Goal: Transaction & Acquisition: Purchase product/service

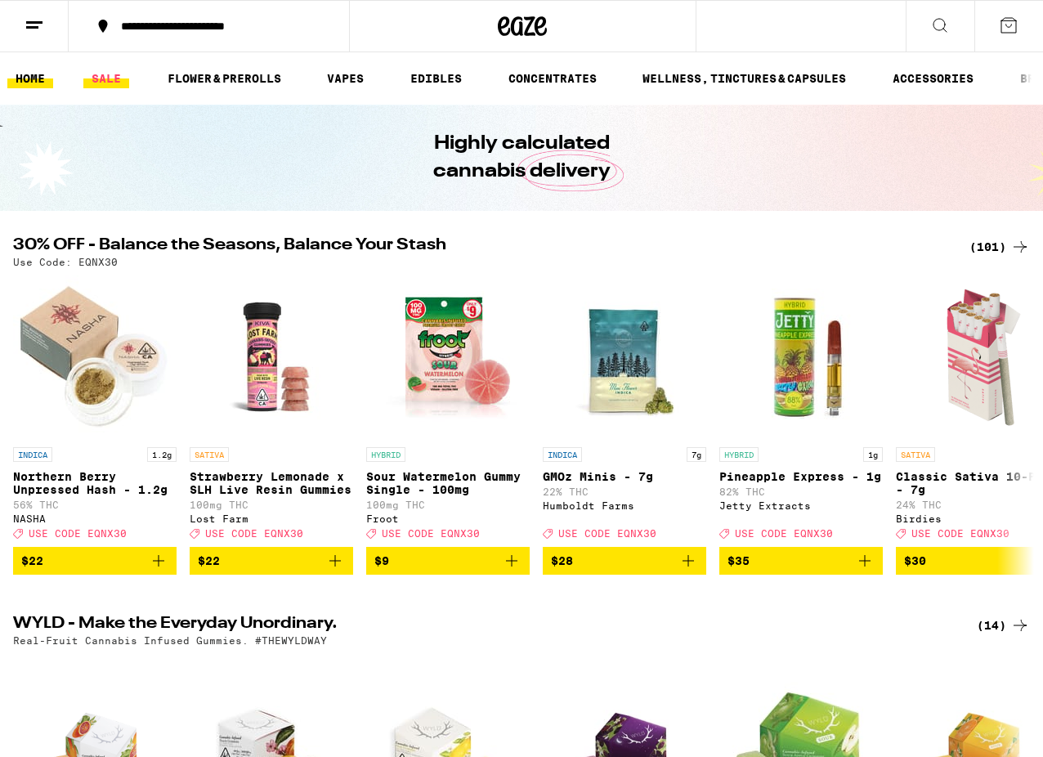
click at [112, 73] on link "SALE" at bounding box center [106, 79] width 46 height 20
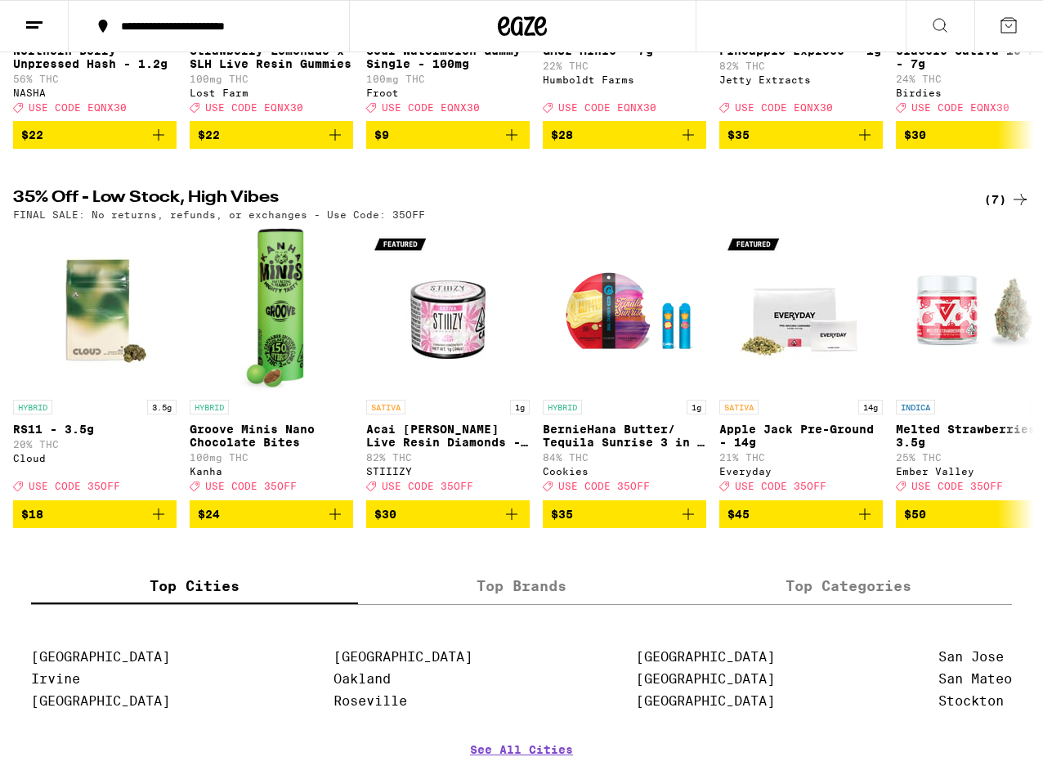
scroll to position [416, 0]
click at [1012, 387] on icon at bounding box center [1020, 378] width 20 height 20
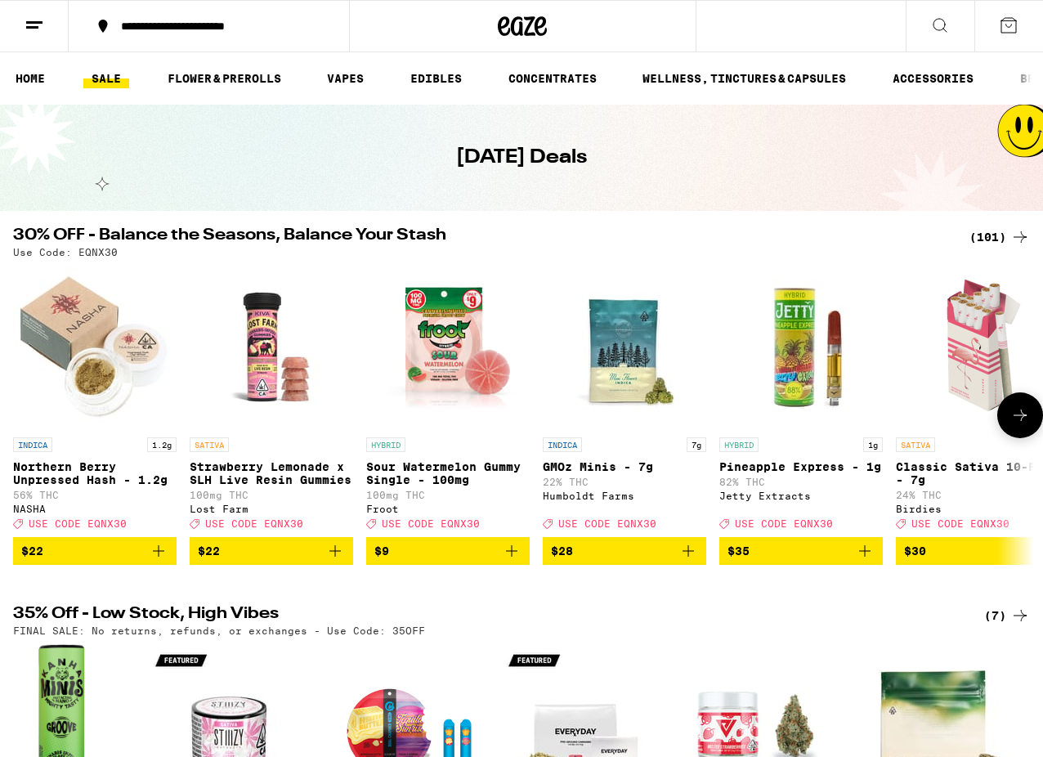
scroll to position [0, 0]
click at [992, 234] on div "(101)" at bounding box center [999, 237] width 60 height 20
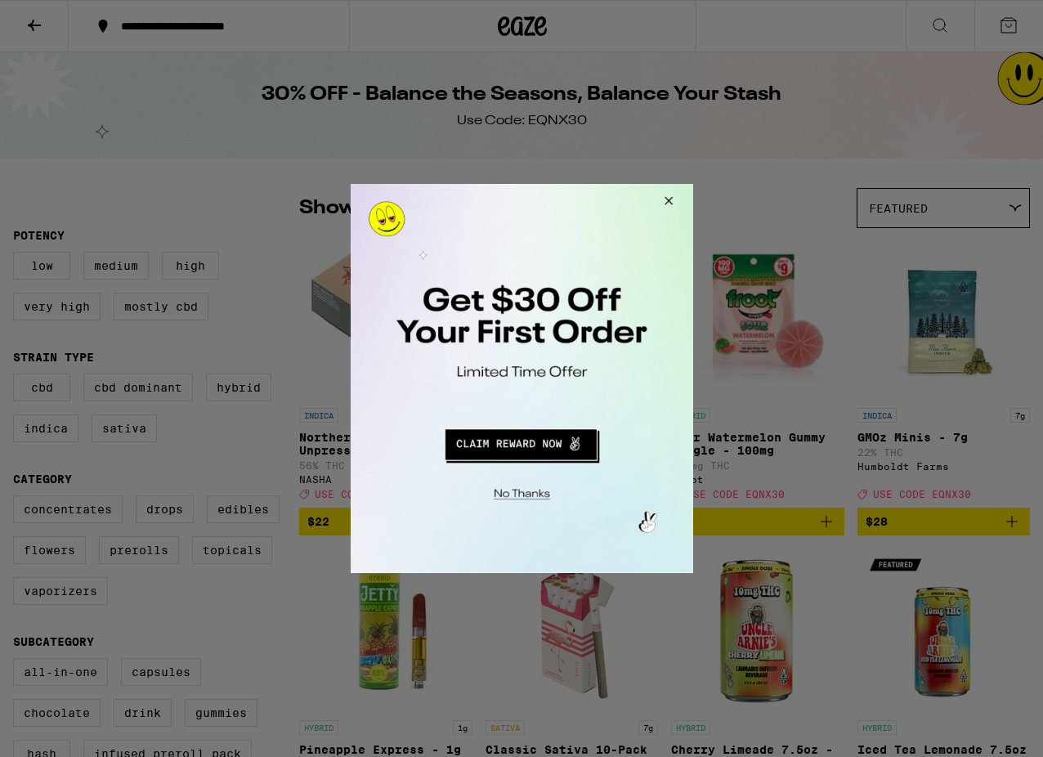
click at [673, 198] on button "Close Modal" at bounding box center [665, 203] width 44 height 39
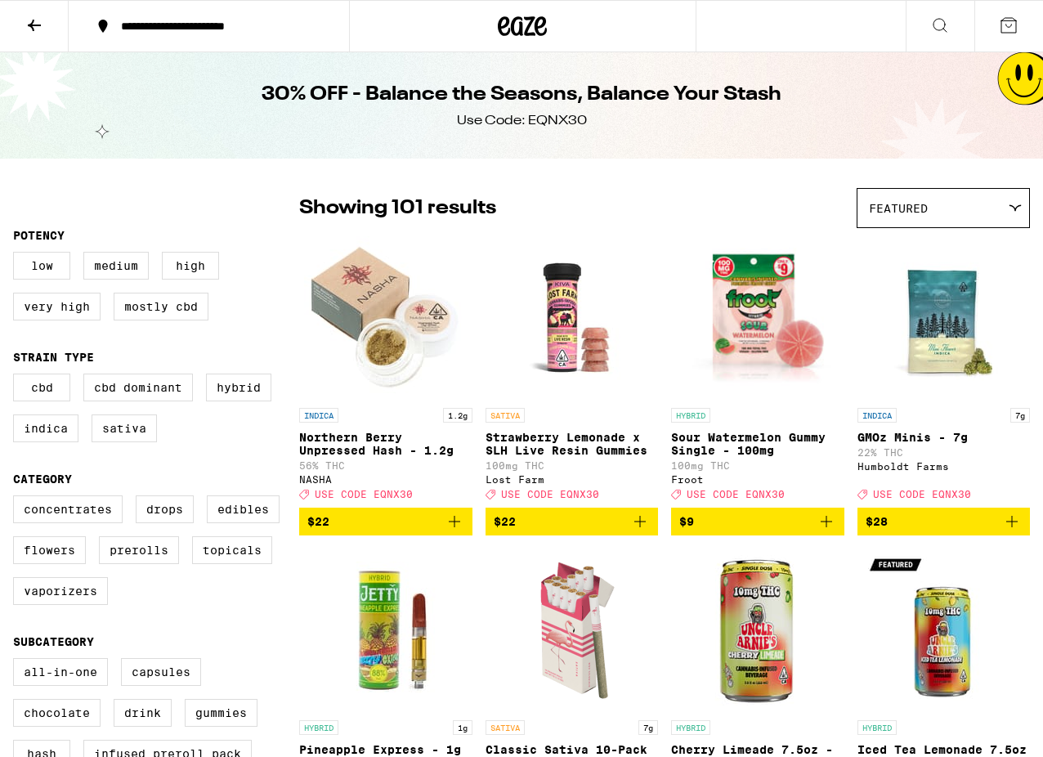
click at [36, 22] on icon at bounding box center [35, 26] width 20 height 20
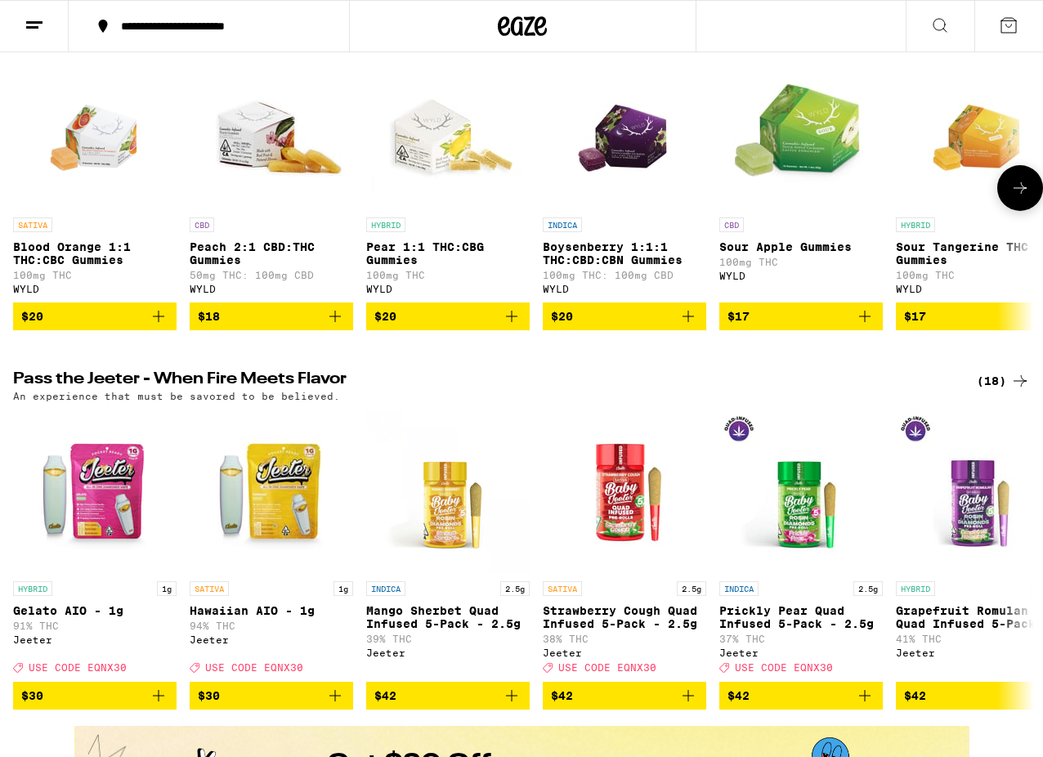
click at [690, 326] on icon "Add to bag" at bounding box center [688, 316] width 20 height 20
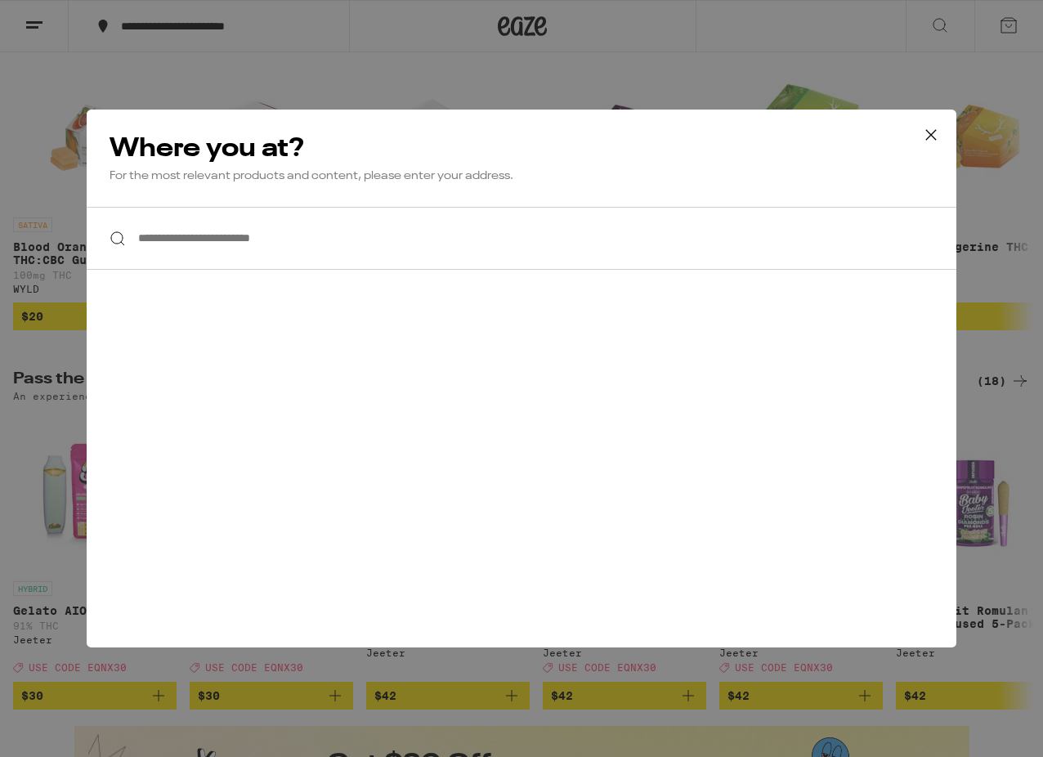
click at [931, 135] on icon at bounding box center [931, 135] width 10 height 10
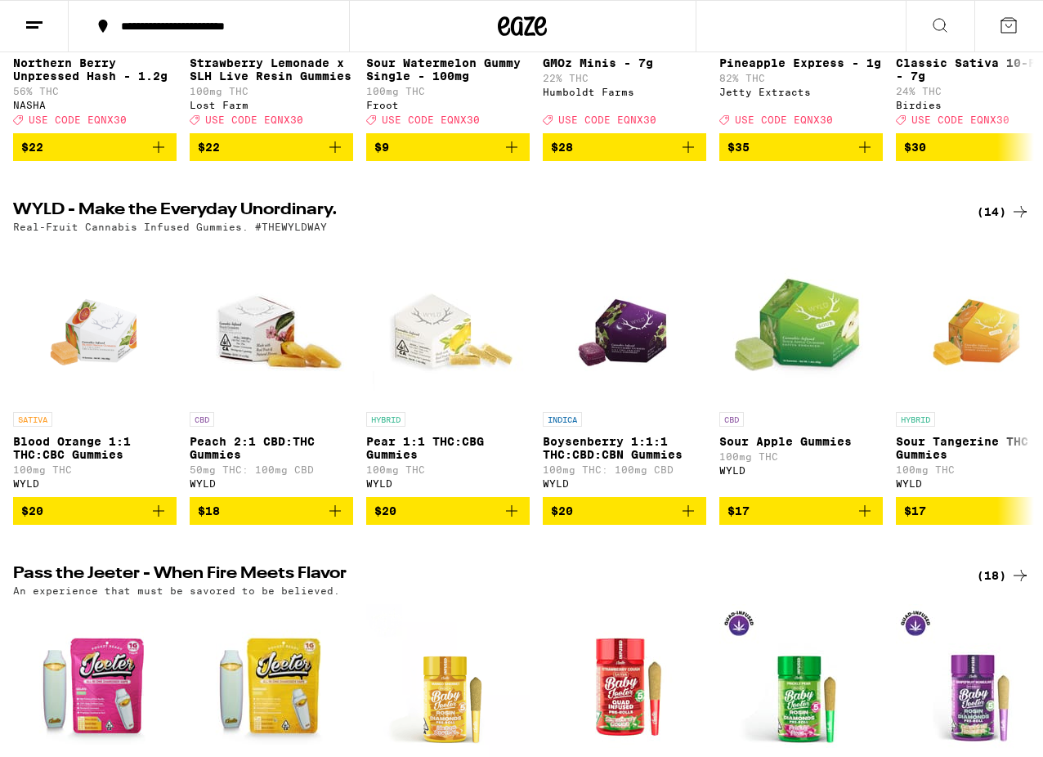
scroll to position [413, 0]
click at [689, 521] on icon "Add to bag" at bounding box center [688, 511] width 20 height 20
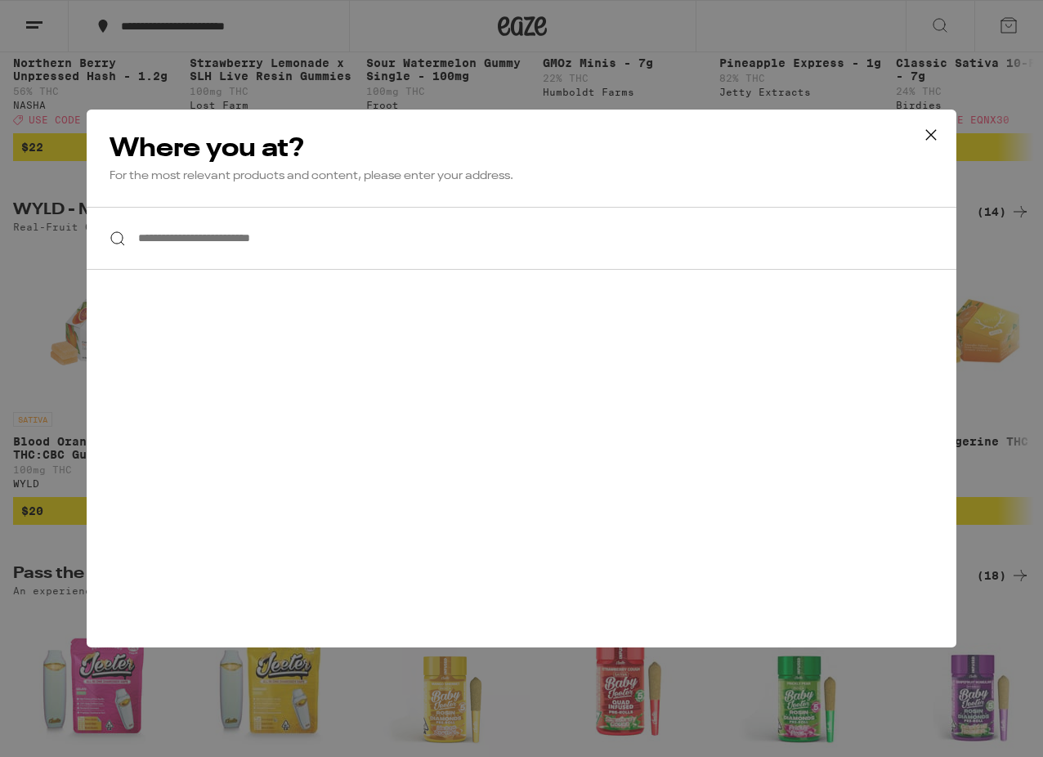
click at [930, 137] on icon at bounding box center [930, 135] width 25 height 25
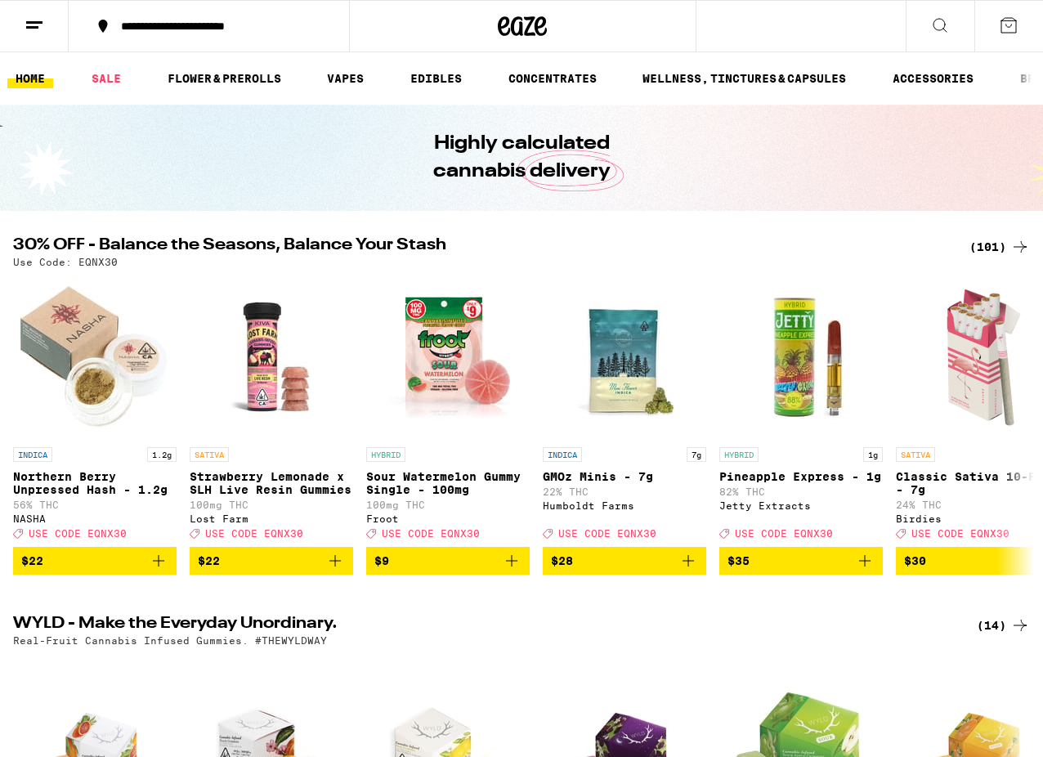
scroll to position [0, 0]
click at [1006, 23] on icon at bounding box center [1009, 26] width 20 height 20
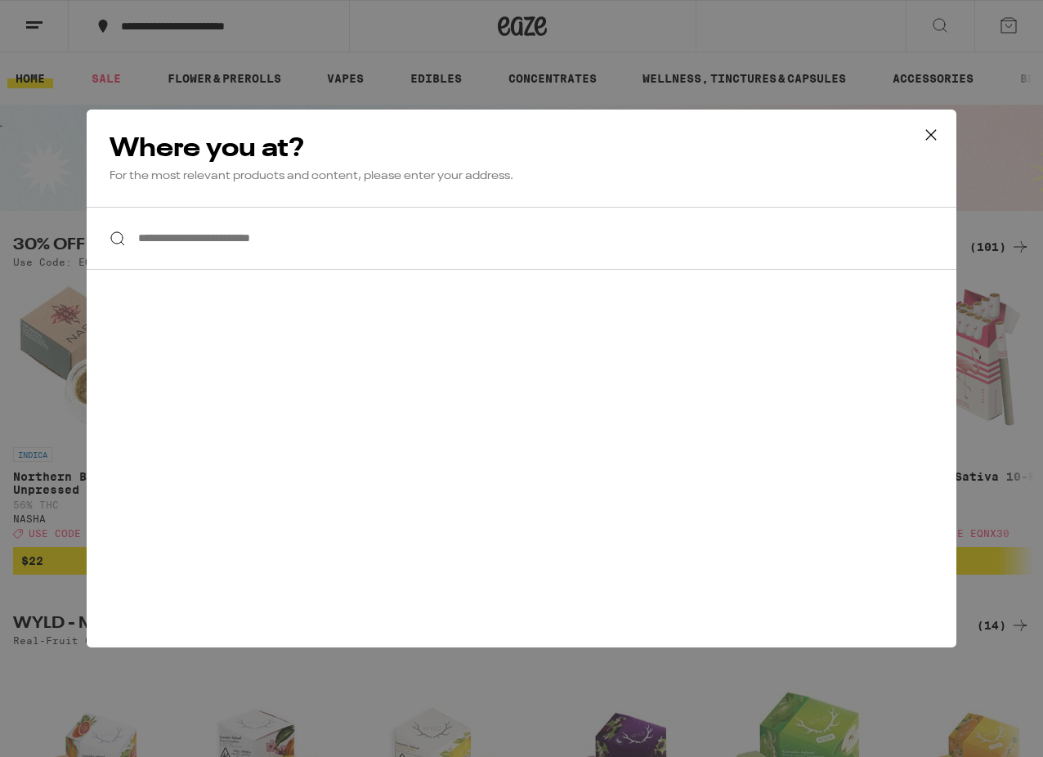
click at [932, 134] on icon at bounding box center [930, 135] width 25 height 25
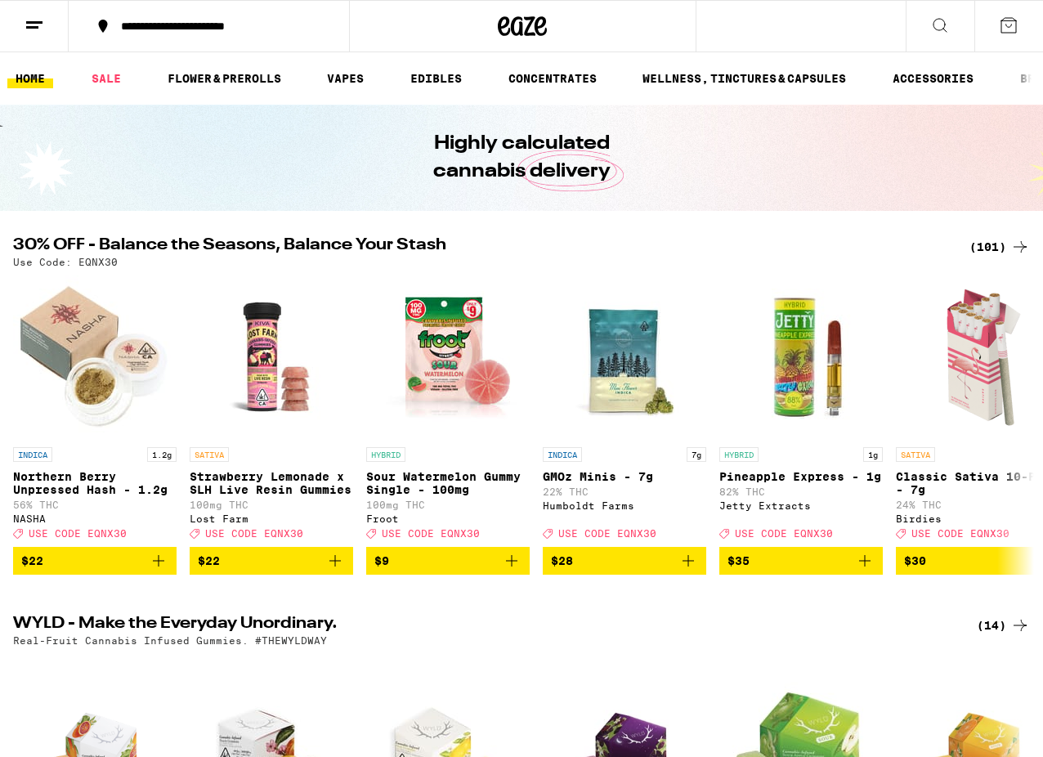
click at [287, 34] on button "**********" at bounding box center [209, 26] width 280 height 49
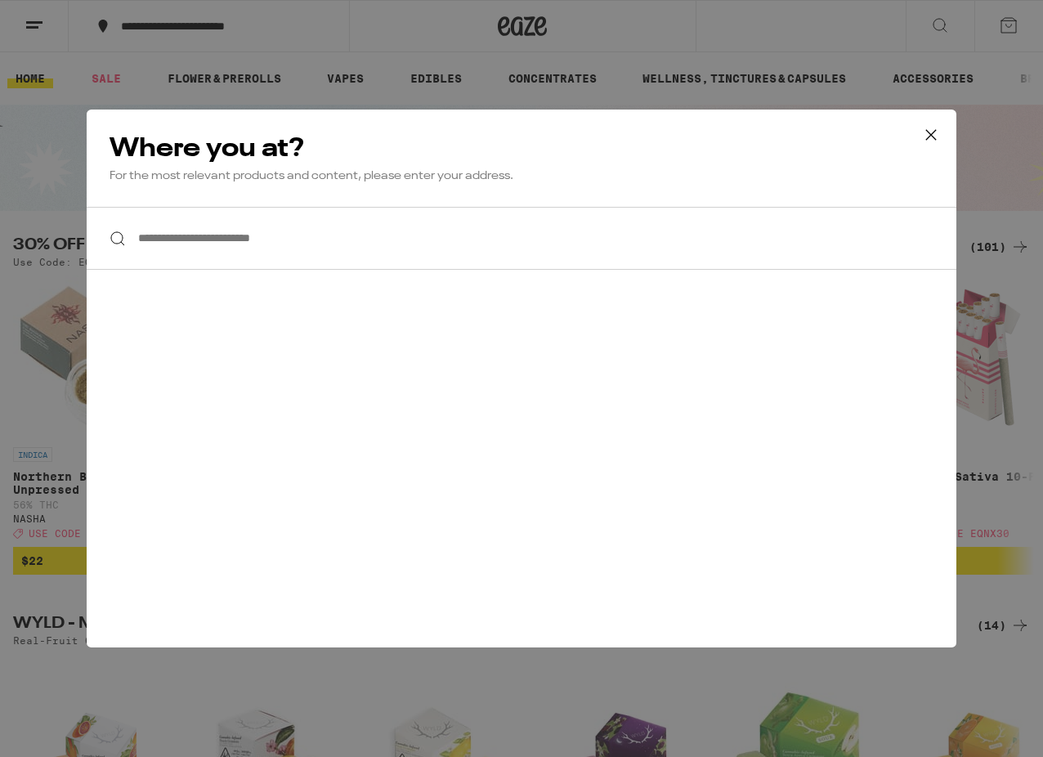
click at [215, 239] on input "**********" at bounding box center [521, 238] width 869 height 63
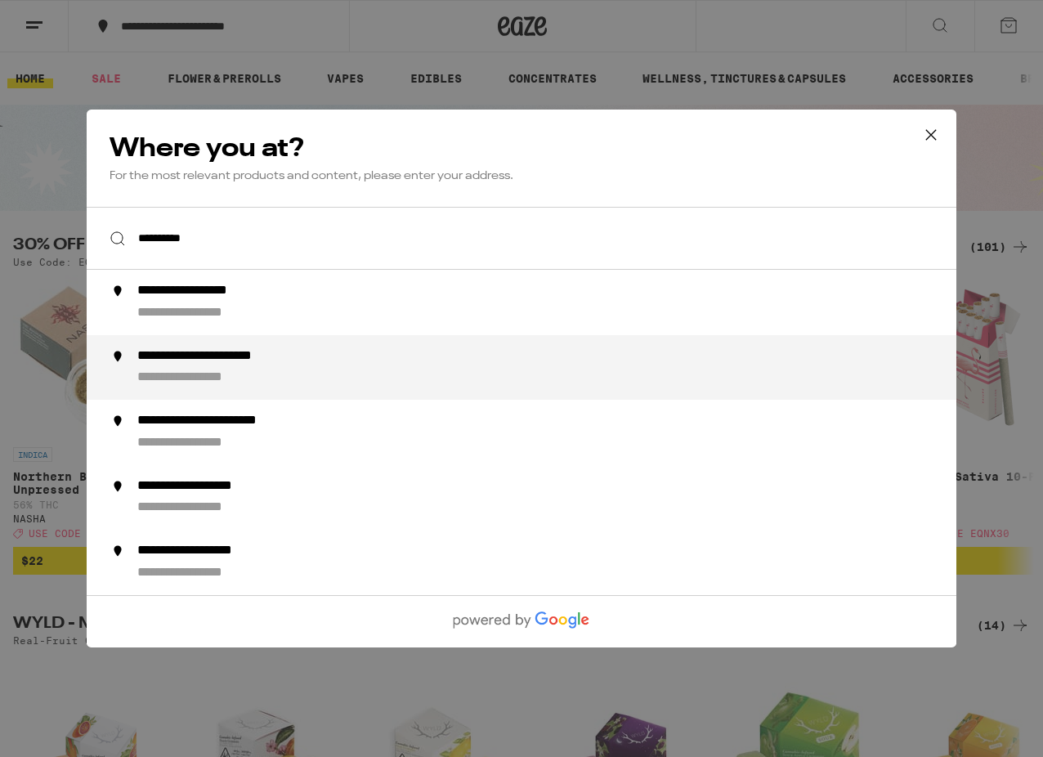
click at [194, 364] on div "**********" at bounding box center [234, 356] width 194 height 17
type input "**********"
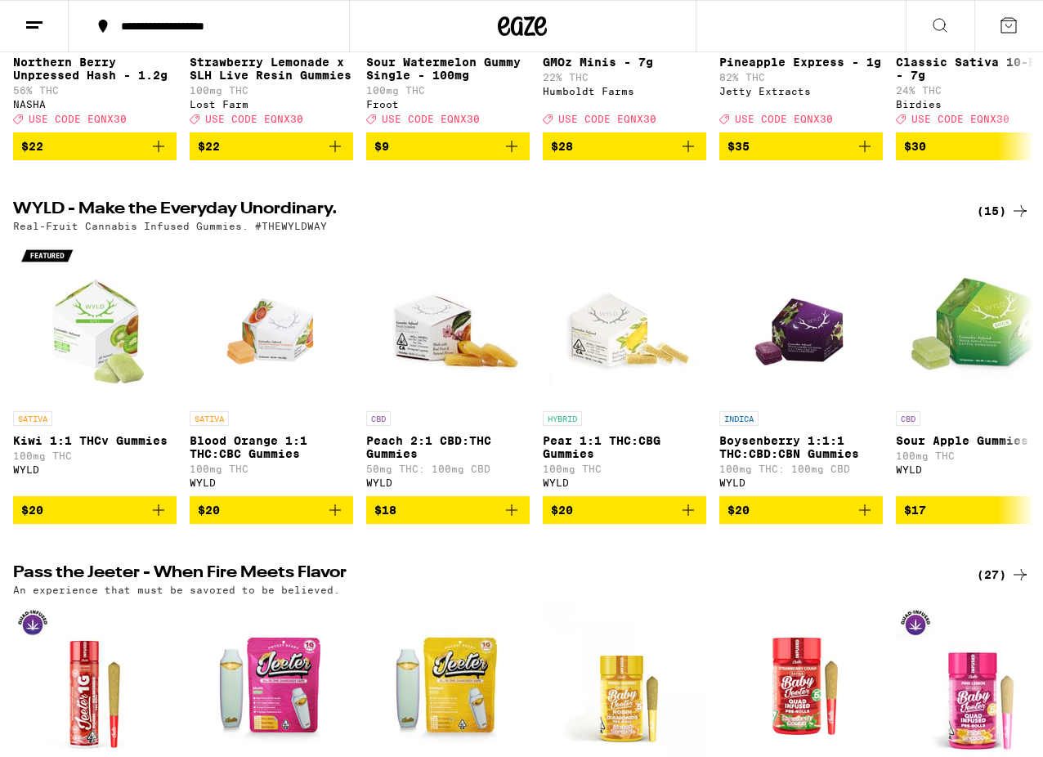
scroll to position [417, 0]
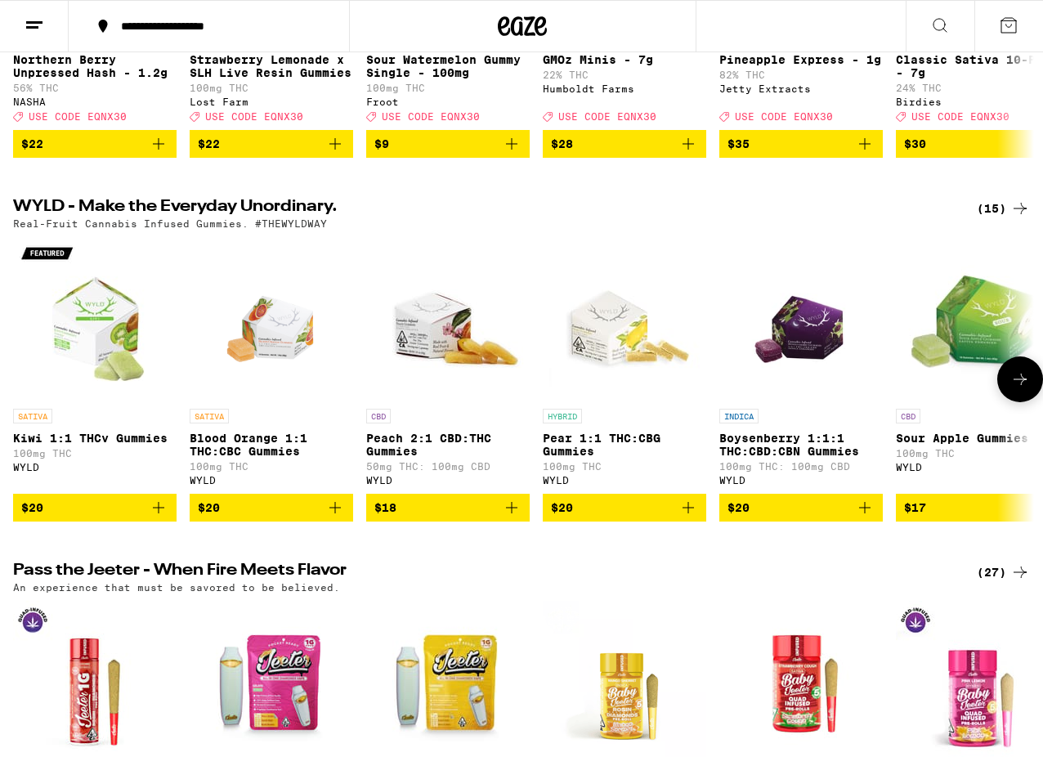
click at [865, 513] on icon "Add to bag" at bounding box center [864, 507] width 11 height 11
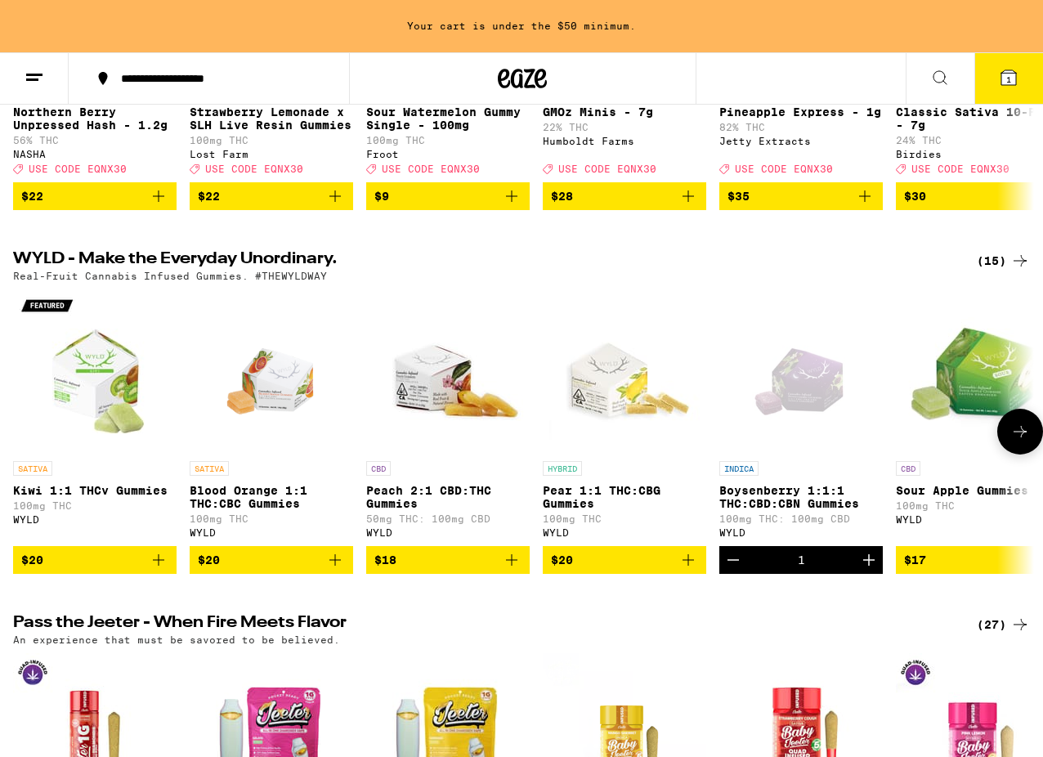
click at [688, 565] on icon "Add to bag" at bounding box center [687, 559] width 11 height 11
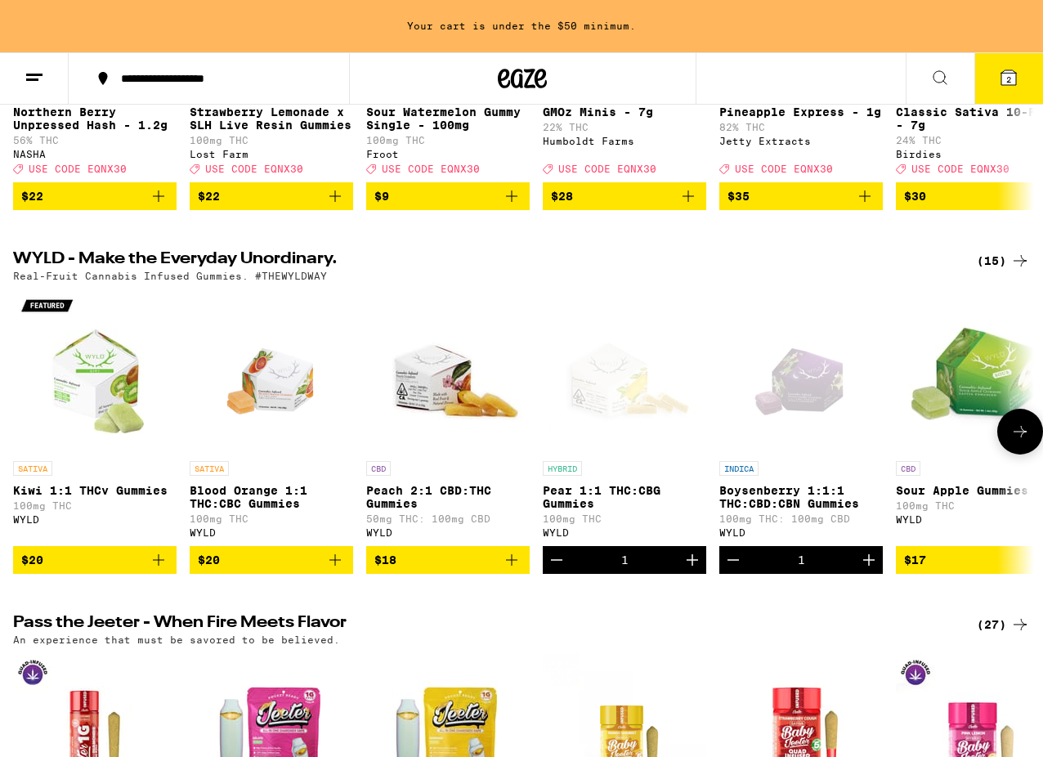
click at [157, 570] on icon "Add to bag" at bounding box center [159, 560] width 20 height 20
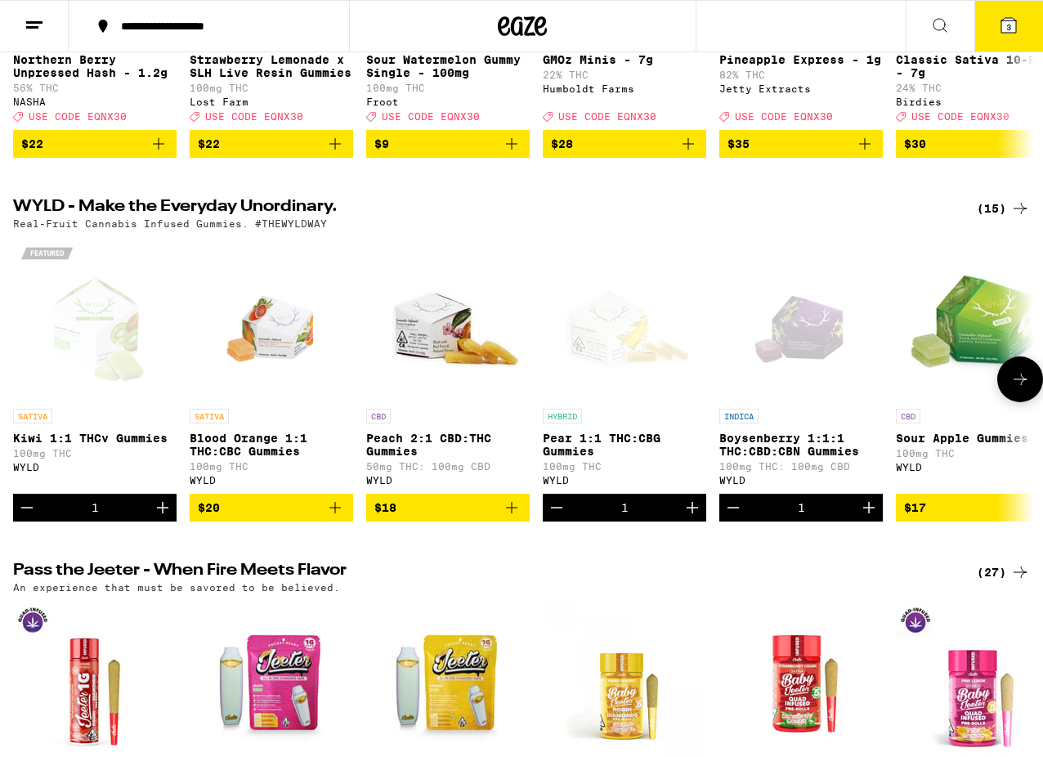
click at [1019, 389] on icon at bounding box center [1020, 379] width 20 height 20
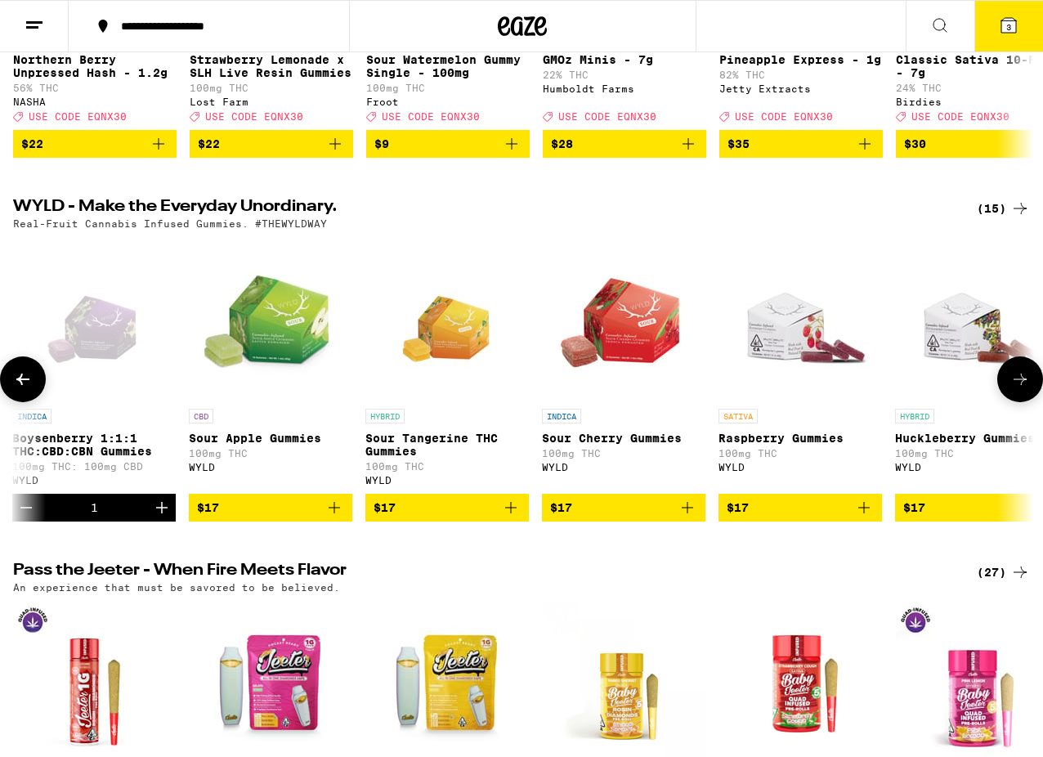
scroll to position [0, 838]
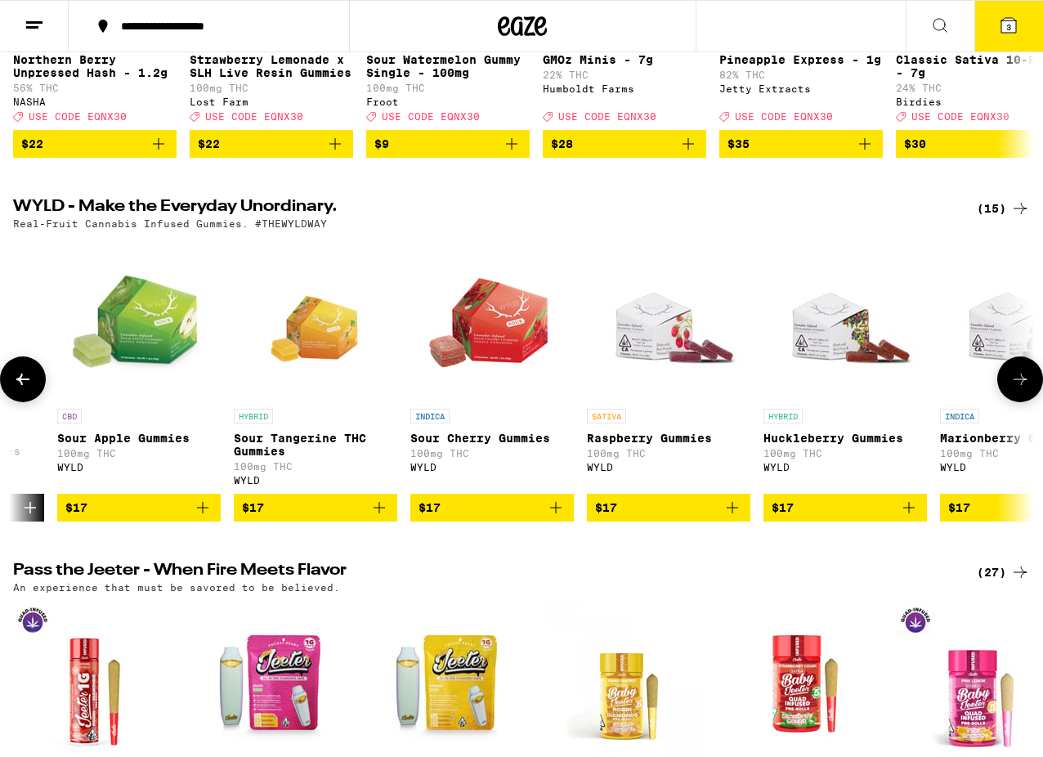
click at [735, 513] on icon "Add to bag" at bounding box center [731, 507] width 11 height 11
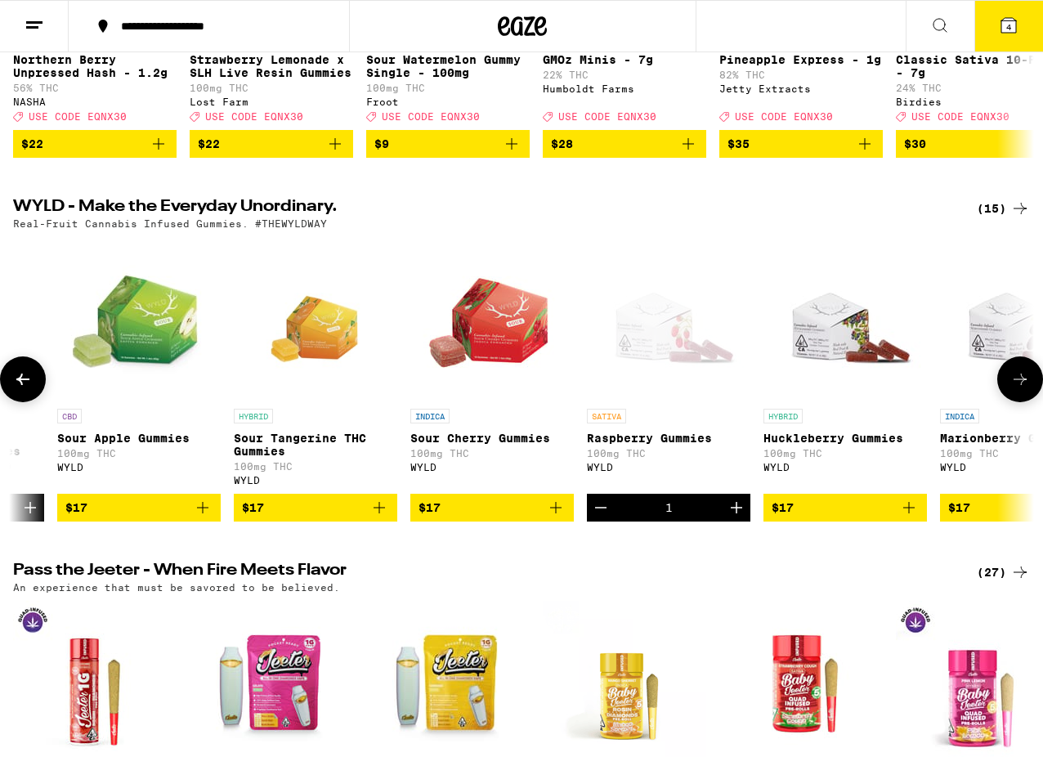
click at [1014, 389] on icon at bounding box center [1020, 379] width 20 height 20
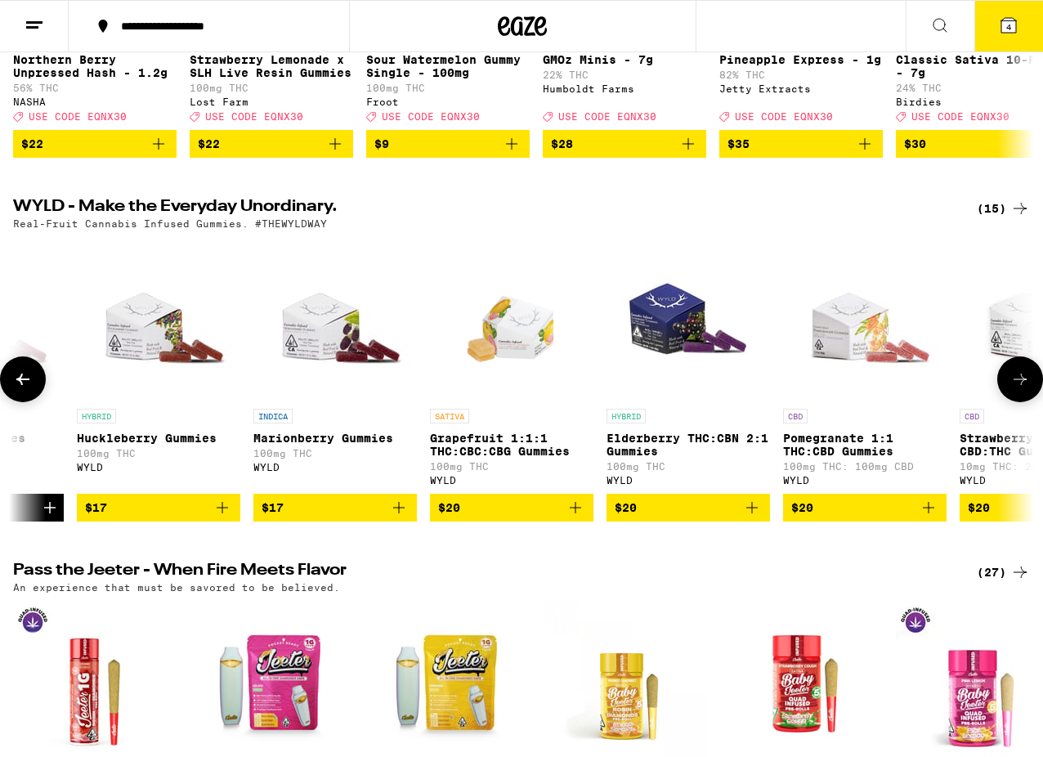
scroll to position [0, 1631]
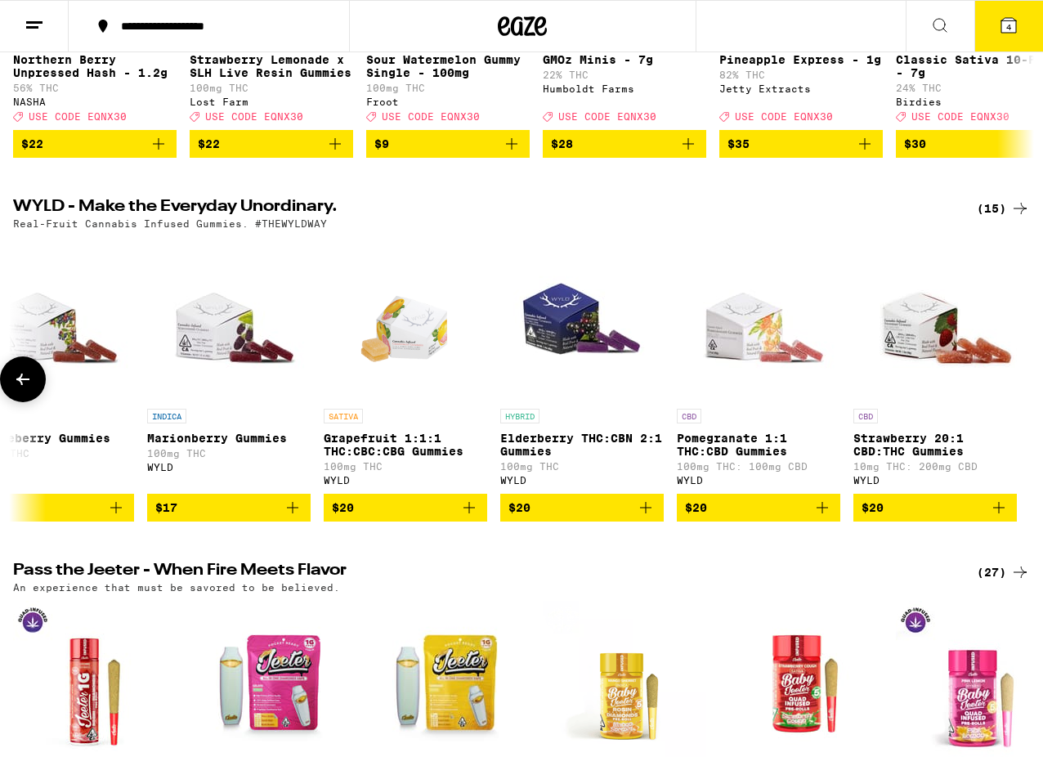
click at [644, 517] on icon "Add to bag" at bounding box center [646, 508] width 20 height 20
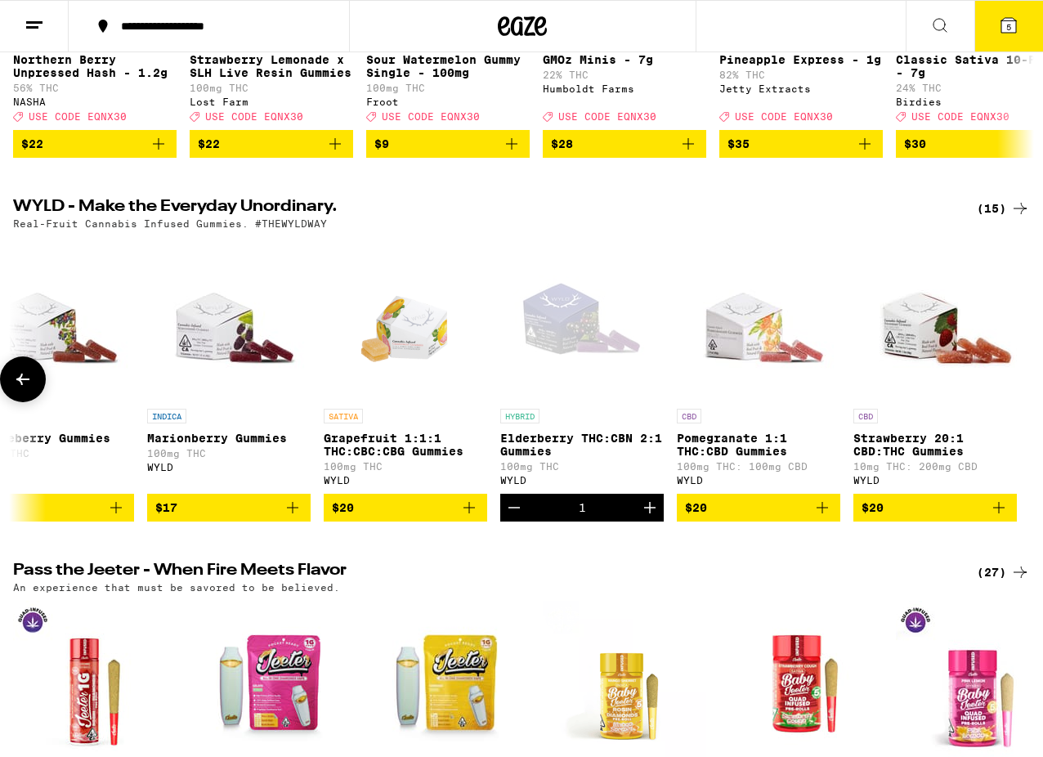
click at [293, 517] on icon "Add to bag" at bounding box center [293, 508] width 20 height 20
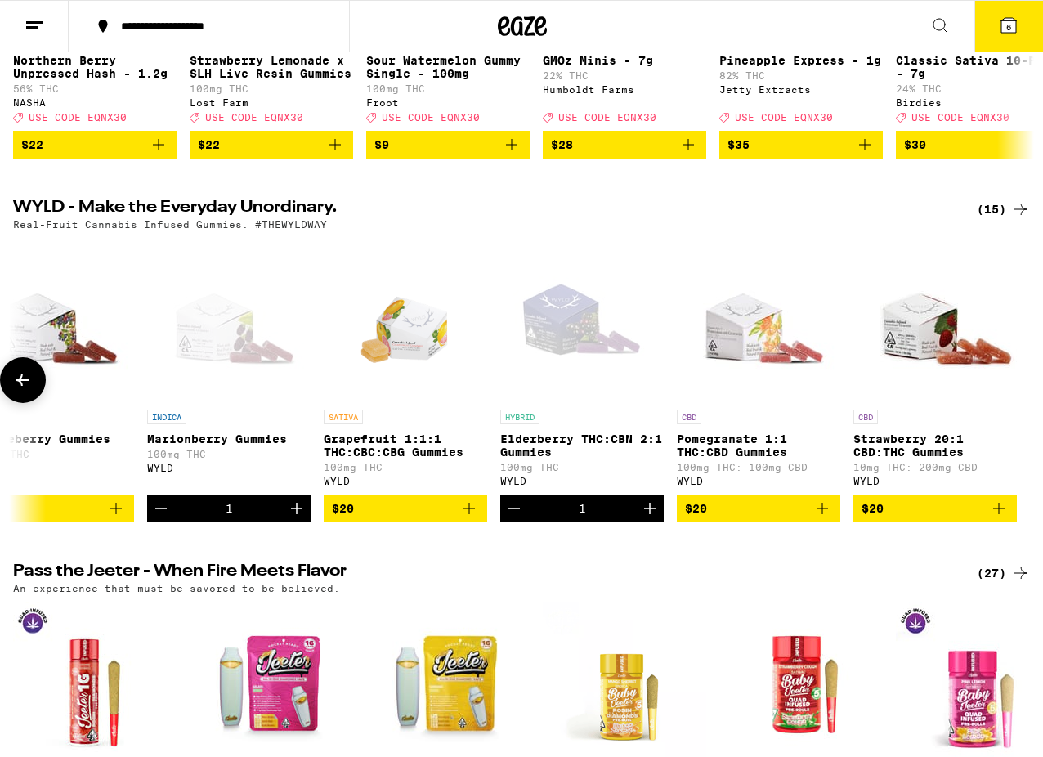
scroll to position [416, 0]
click at [989, 219] on div "(15)" at bounding box center [1003, 209] width 53 height 20
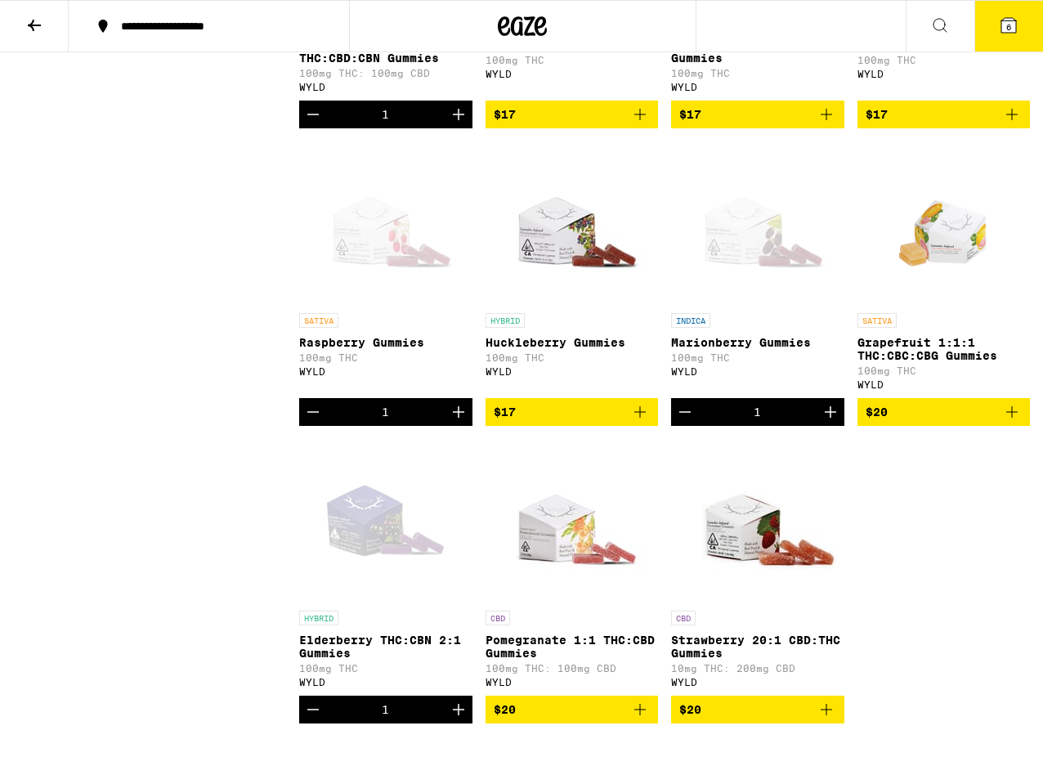
scroll to position [695, 0]
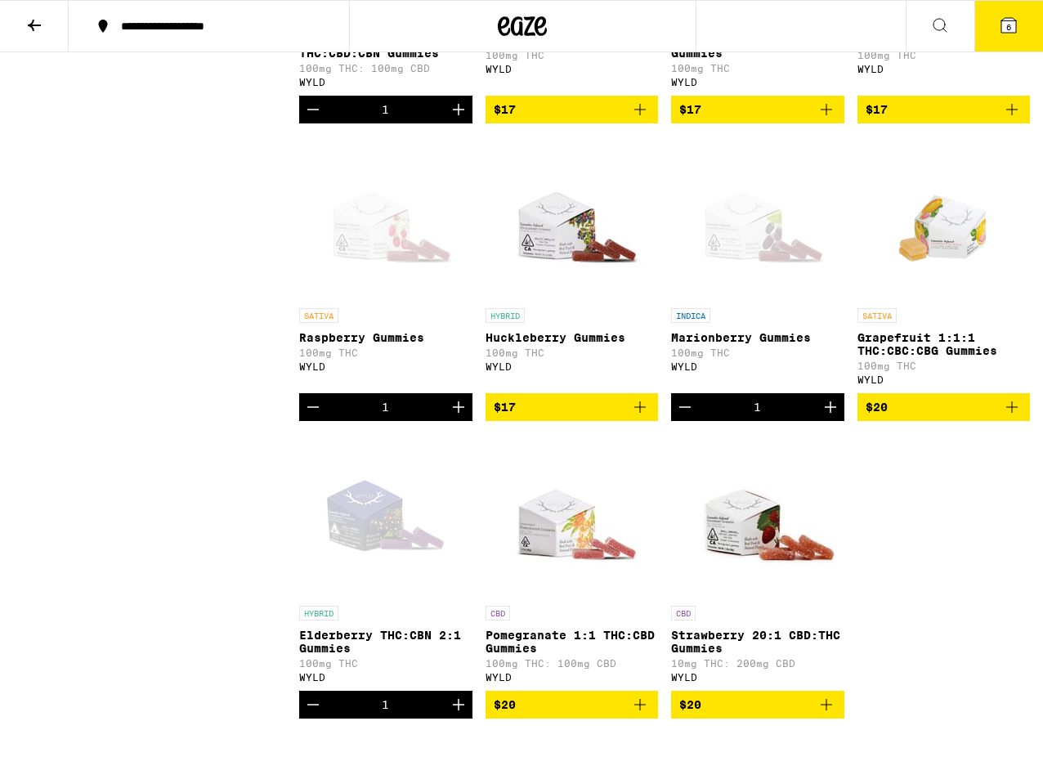
click at [1008, 413] on icon "Add to bag" at bounding box center [1011, 406] width 11 height 11
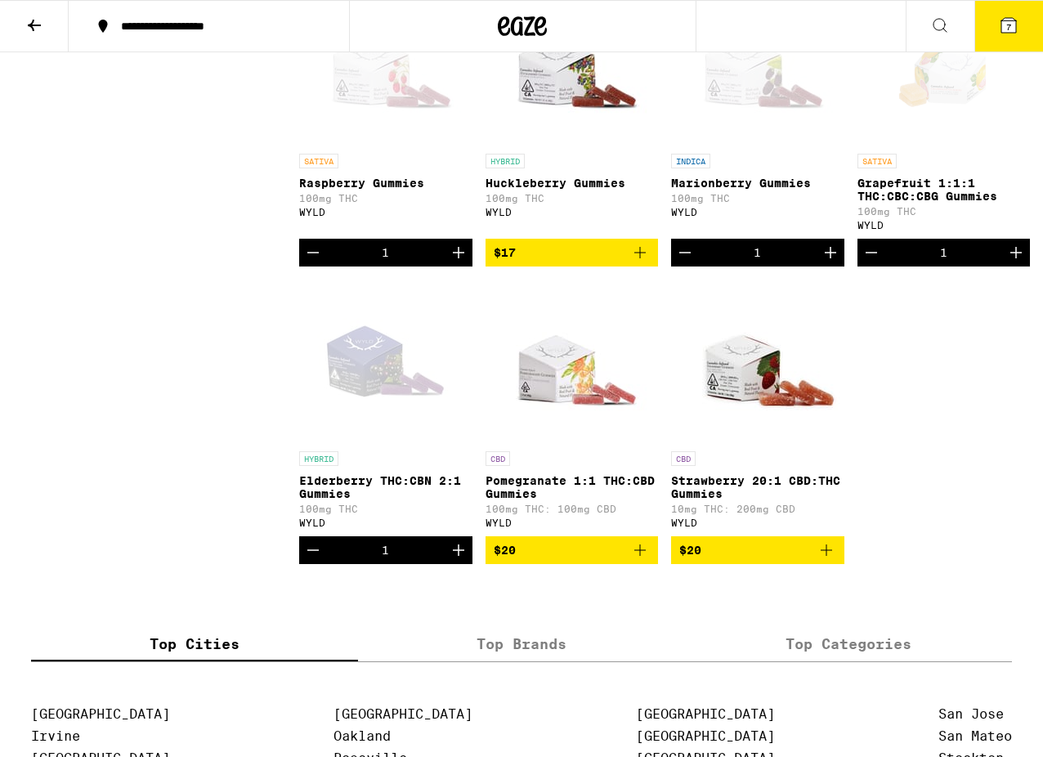
scroll to position [860, 0]
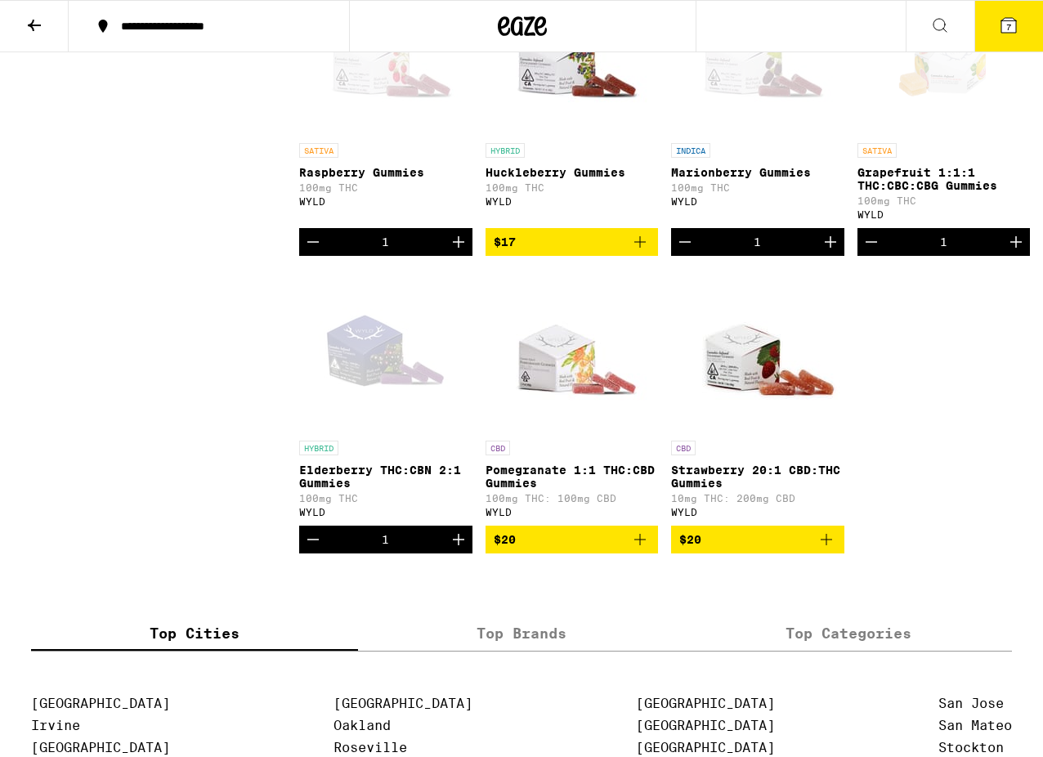
click at [641, 549] on icon "Add to bag" at bounding box center [640, 540] width 20 height 20
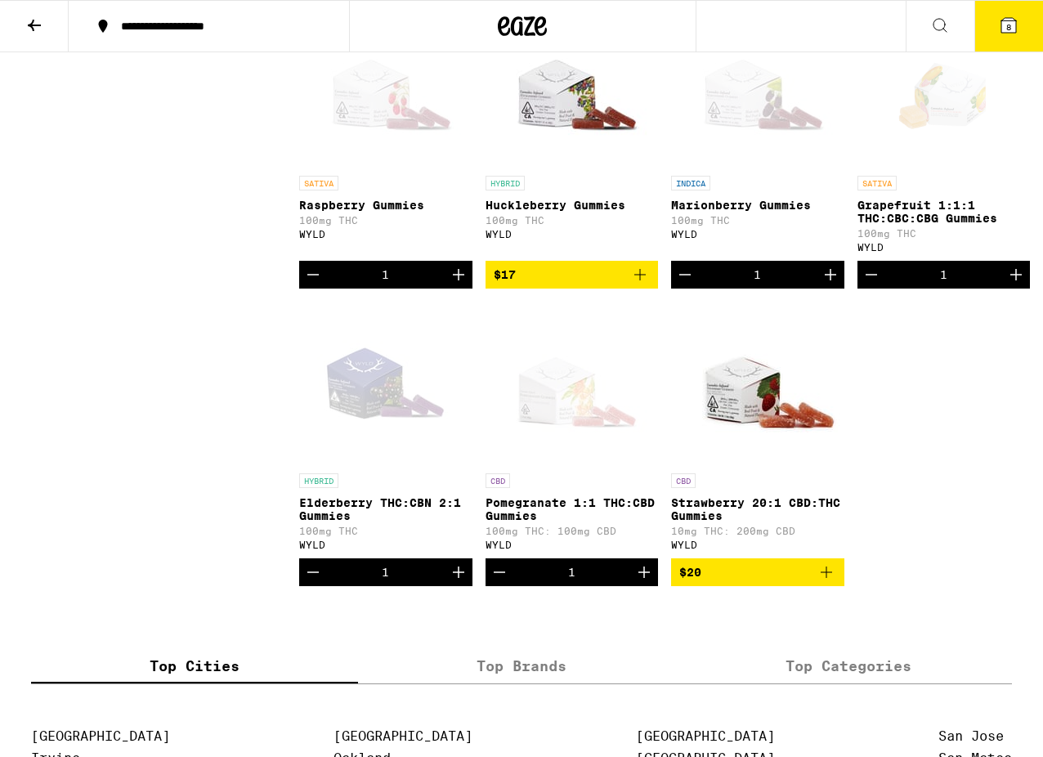
scroll to position [826, 0]
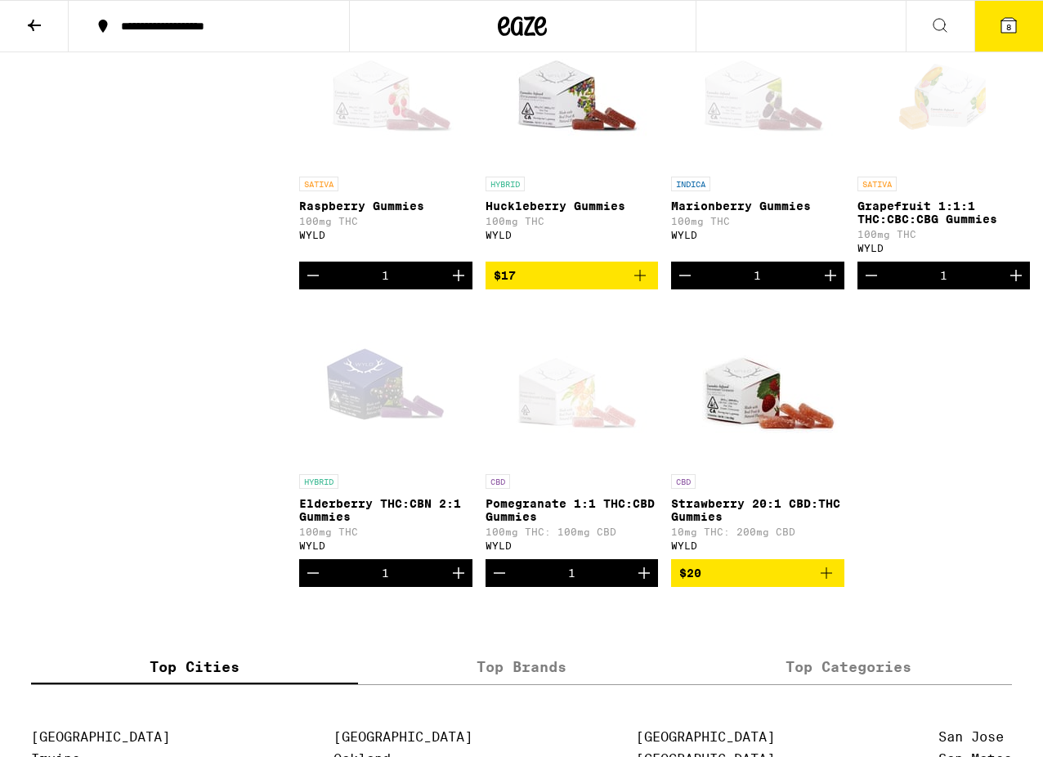
click at [999, 23] on icon at bounding box center [1009, 26] width 20 height 20
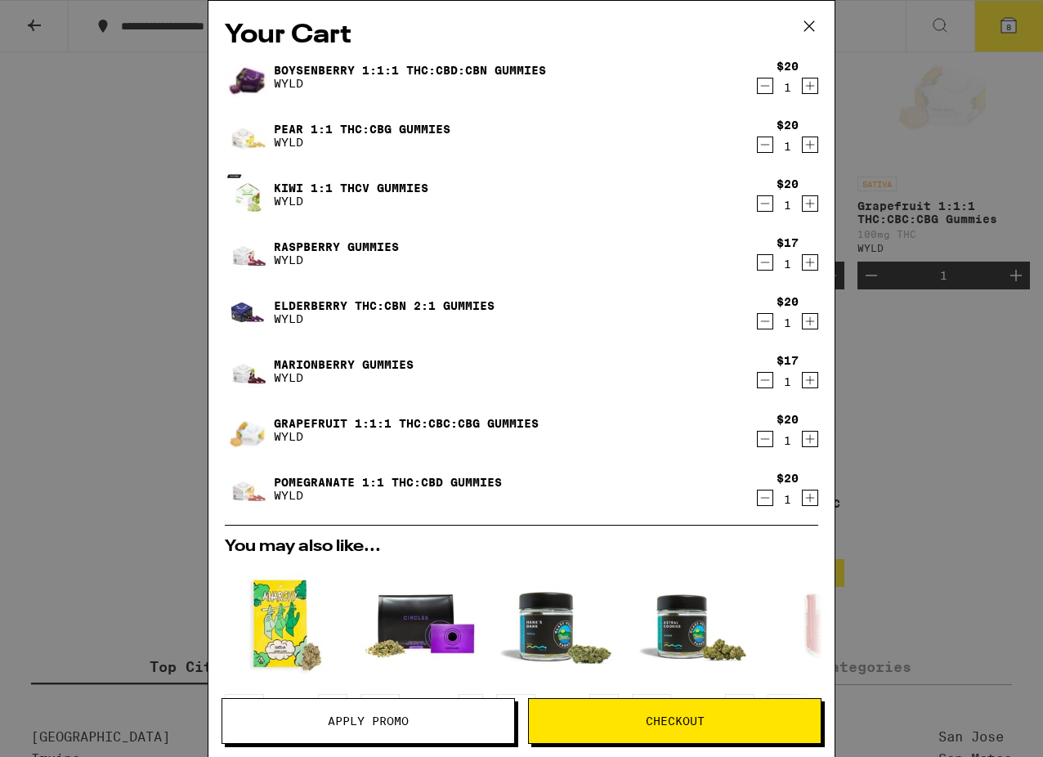
click at [766, 375] on icon "Decrement" at bounding box center [765, 380] width 15 height 20
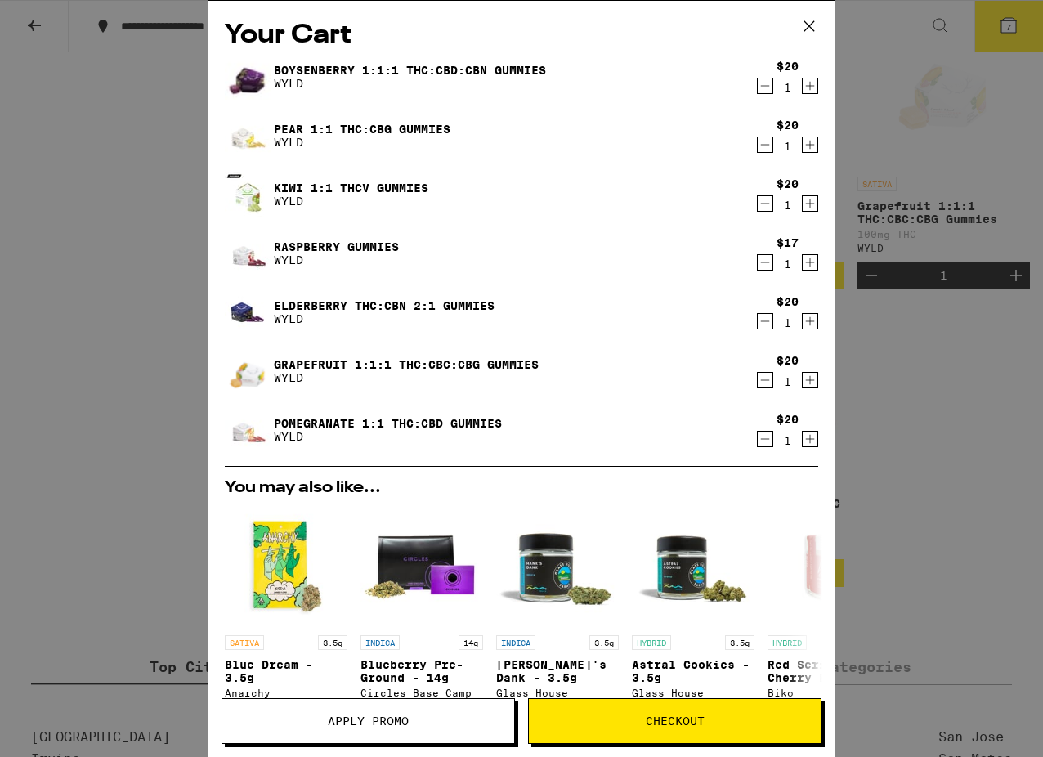
click at [322, 302] on link "Elderberry THC:CBN 2:1 Gummies" at bounding box center [384, 305] width 221 height 13
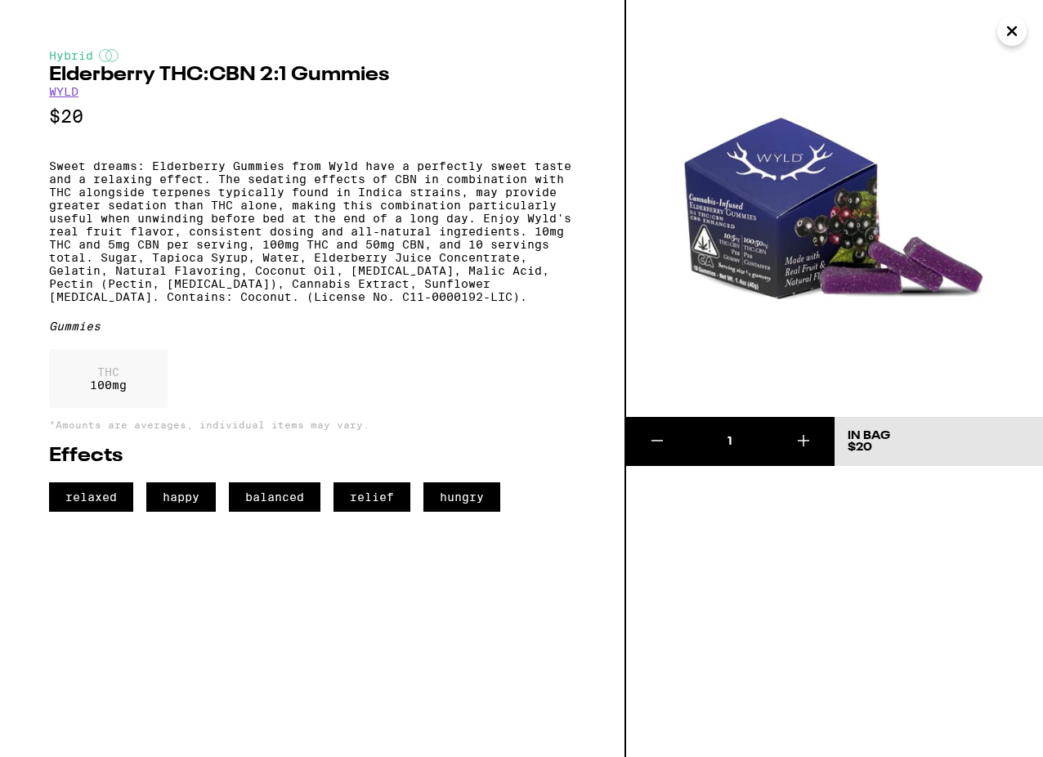
click at [1017, 36] on icon "Close" at bounding box center [1012, 31] width 20 height 25
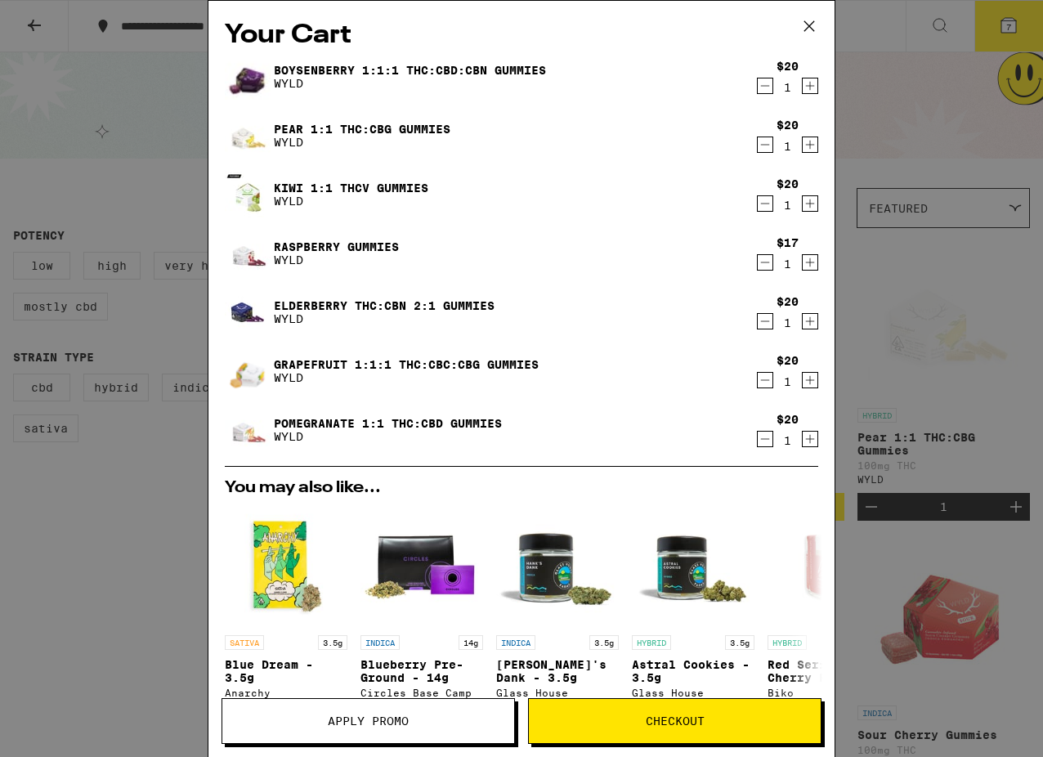
click at [371, 302] on link "Elderberry THC:CBN 2:1 Gummies" at bounding box center [384, 305] width 221 height 13
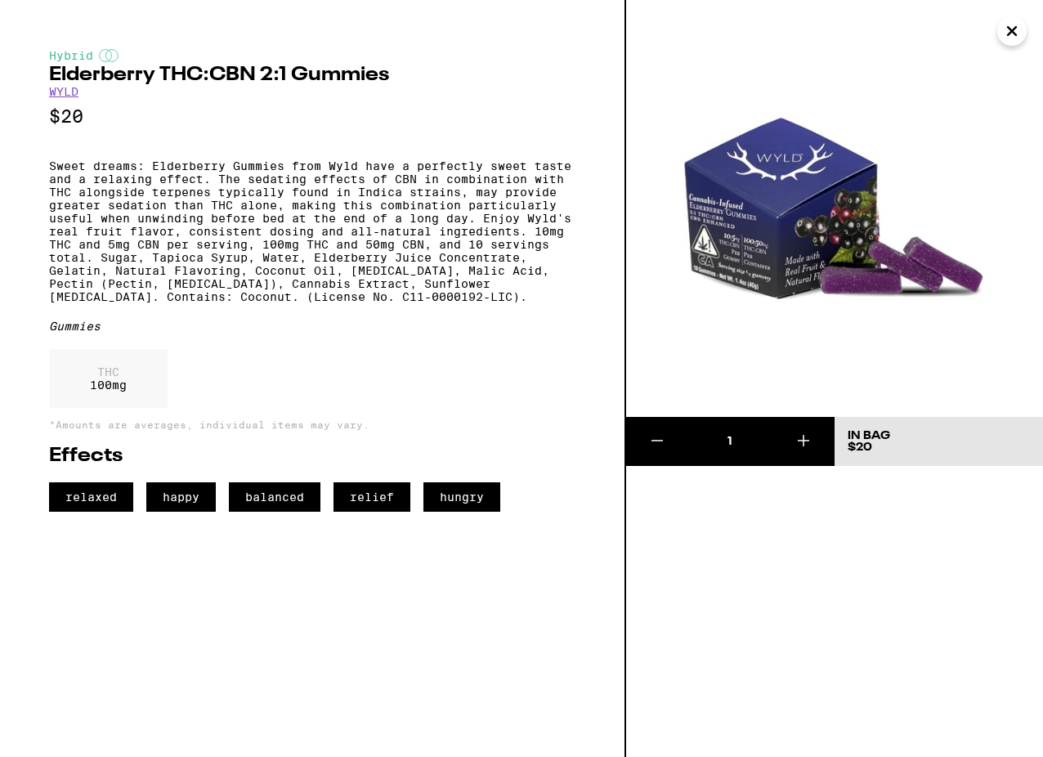
click at [1014, 34] on icon "Close" at bounding box center [1012, 31] width 8 height 8
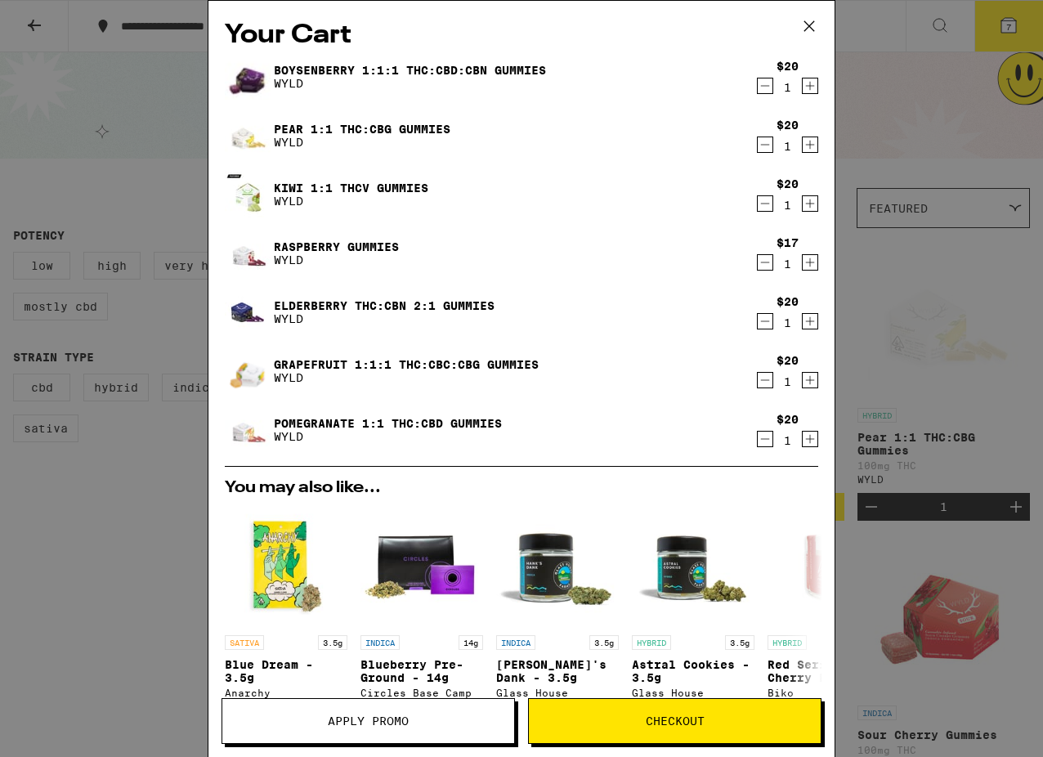
click at [423, 64] on link "Boysenberry 1:1:1 THC:CBD:CBN Gummies" at bounding box center [410, 70] width 272 height 13
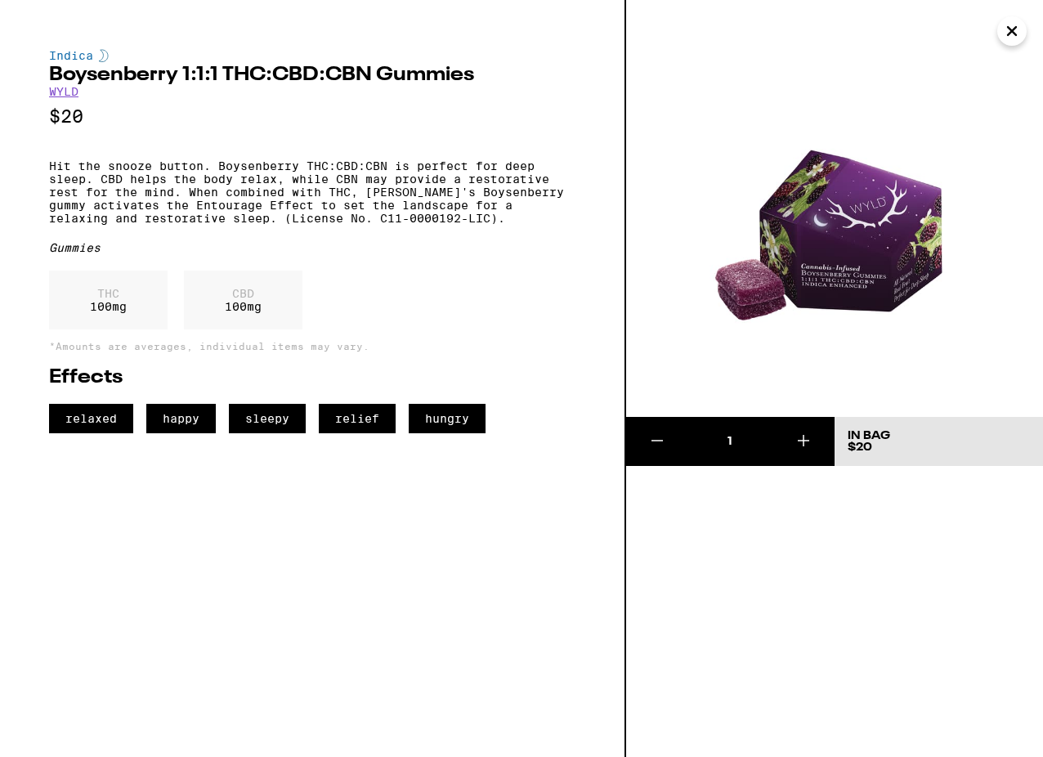
click at [1009, 34] on icon "Close" at bounding box center [1012, 31] width 8 height 8
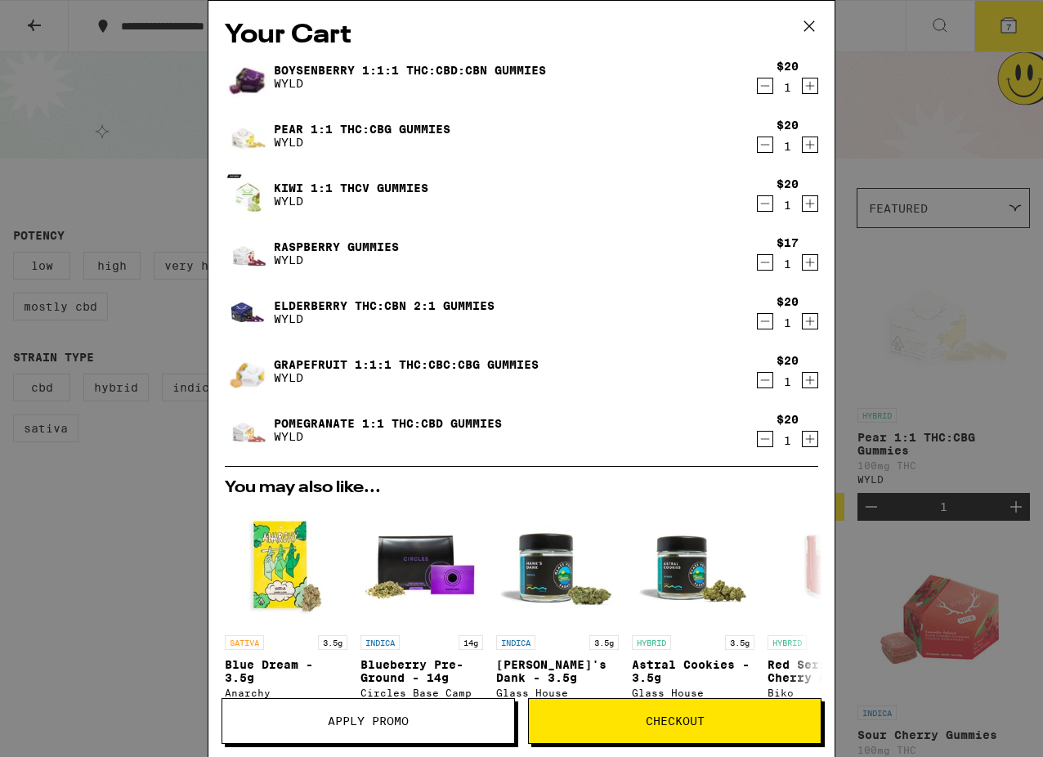
click at [761, 320] on icon "Decrement" at bounding box center [765, 321] width 15 height 20
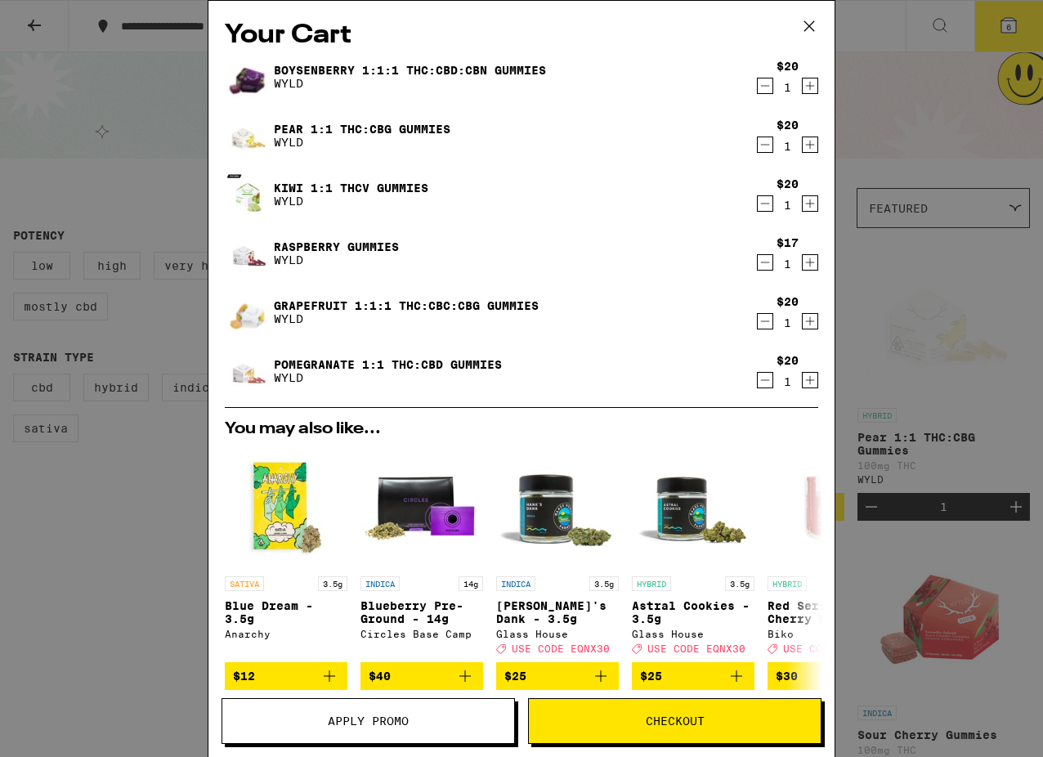
click at [405, 362] on link "Pomegranate 1:1 THC:CBD Gummies" at bounding box center [388, 364] width 228 height 13
click at [373, 132] on link "Pear 1:1 THC:CBG Gummies" at bounding box center [362, 129] width 177 height 13
click at [422, 302] on link "Grapefruit 1:1:1 THC:CBC:CBG Gummies" at bounding box center [406, 305] width 265 height 13
click at [760, 144] on icon "Decrement" at bounding box center [765, 145] width 15 height 20
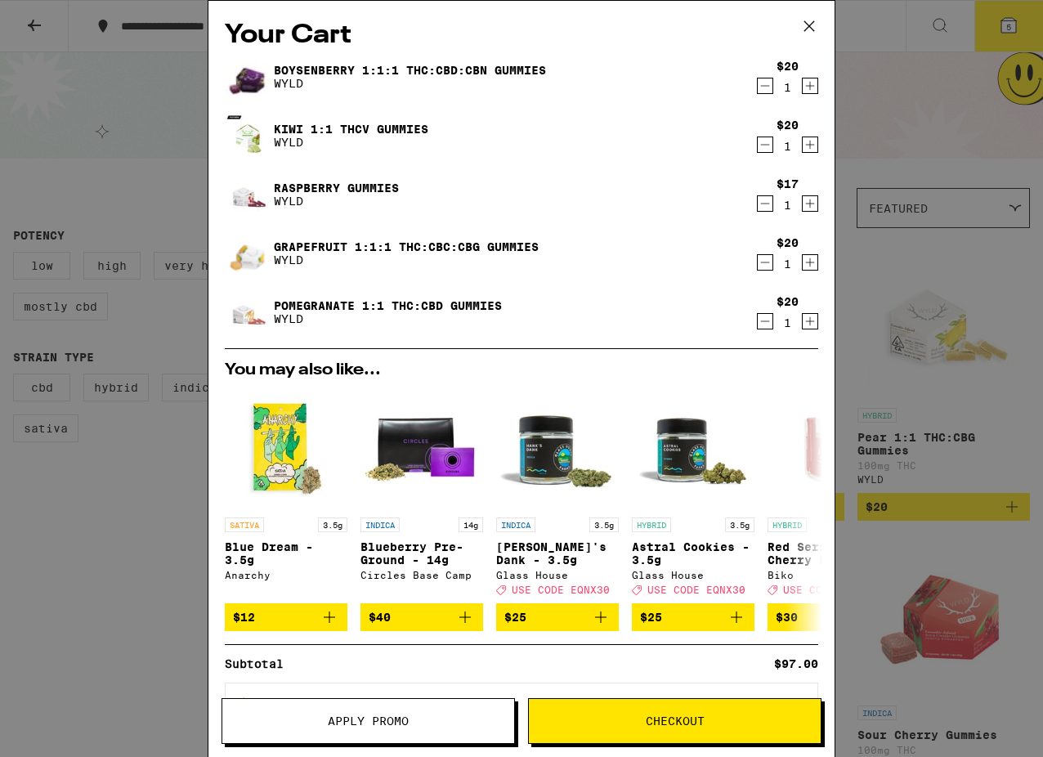
click at [351, 305] on link "Pomegranate 1:1 THC:CBD Gummies" at bounding box center [388, 305] width 228 height 13
click at [469, 248] on link "Grapefruit 1:1:1 THC:CBC:CBG Gummies" at bounding box center [406, 246] width 265 height 13
click at [311, 302] on link "Pomegranate 1:1 THC:CBD Gummies" at bounding box center [388, 305] width 228 height 13
click at [760, 321] on icon "Decrement" at bounding box center [765, 321] width 15 height 20
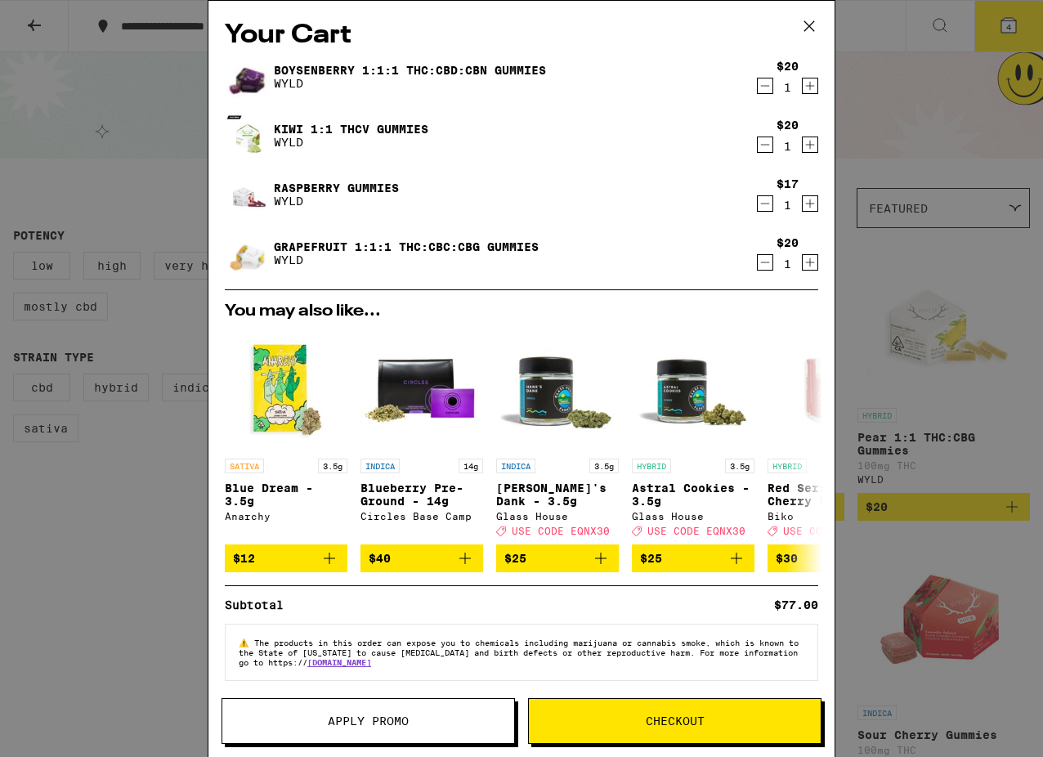
click at [346, 129] on link "Kiwi 1:1 THCv Gummies" at bounding box center [351, 129] width 154 height 13
click at [809, 84] on icon "Increment" at bounding box center [809, 86] width 15 height 20
click at [342, 181] on link "Raspberry Gummies" at bounding box center [336, 187] width 125 height 13
click at [762, 203] on icon "Decrement" at bounding box center [765, 203] width 9 height 0
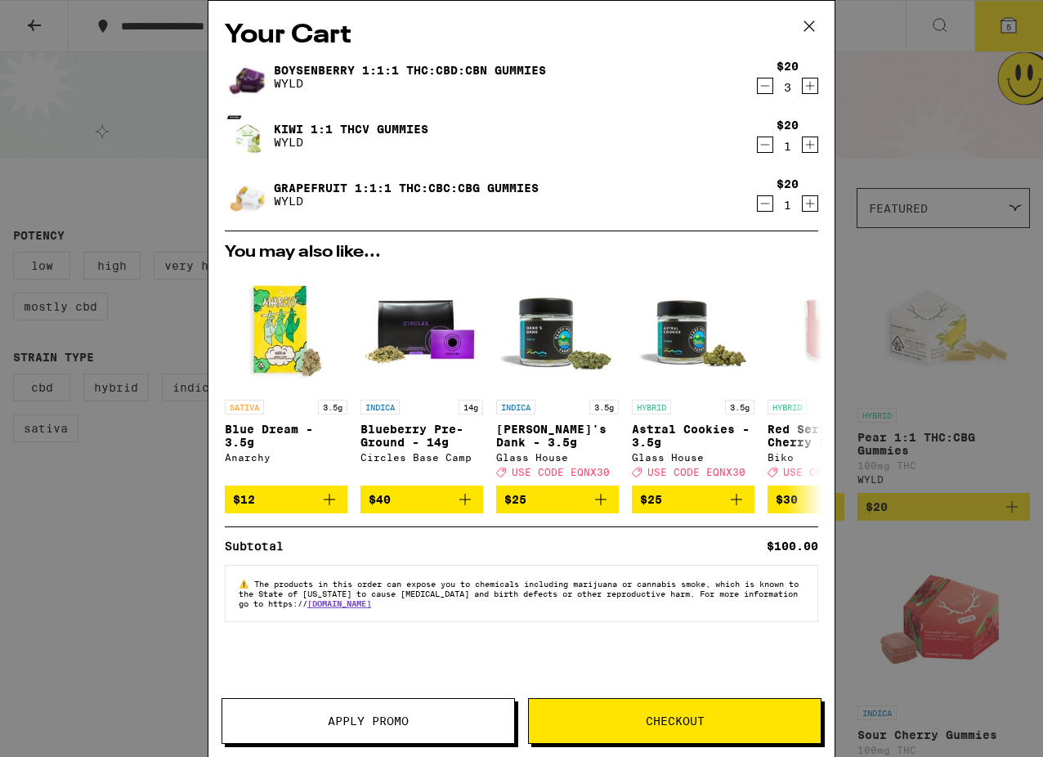
click at [809, 145] on icon "Increment" at bounding box center [809, 145] width 15 height 20
click at [807, 205] on icon "Increment" at bounding box center [810, 203] width 9 height 9
click at [807, 84] on icon "Increment" at bounding box center [809, 86] width 15 height 20
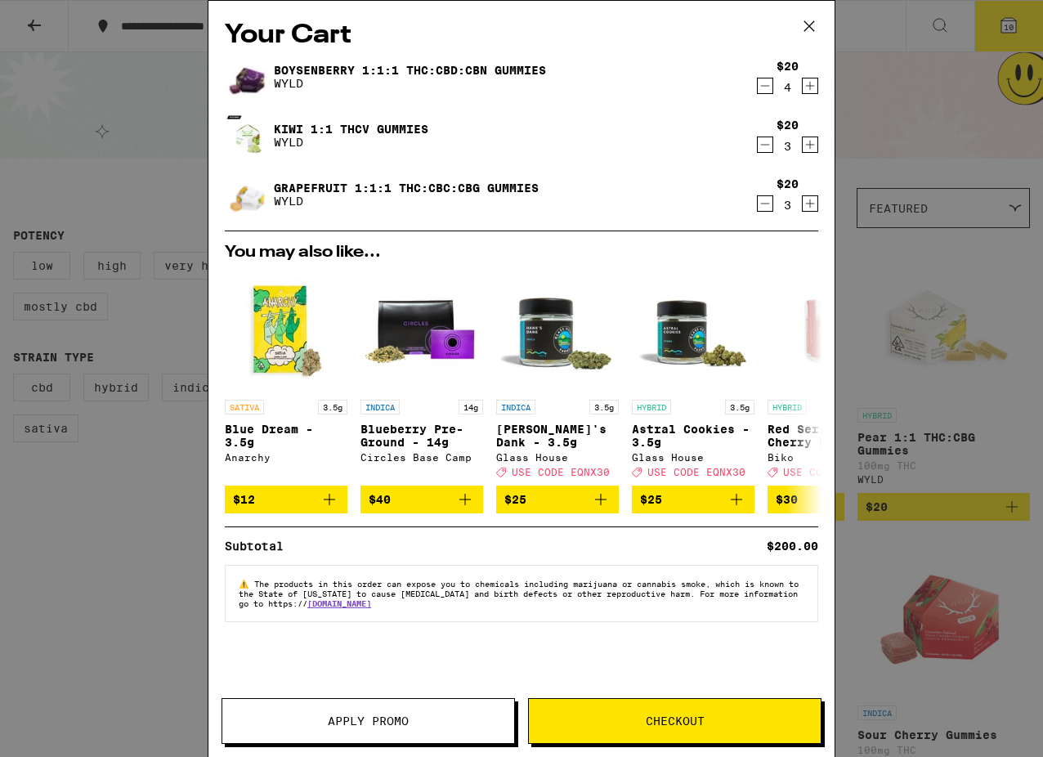
click at [685, 718] on span "Checkout" at bounding box center [675, 720] width 59 height 11
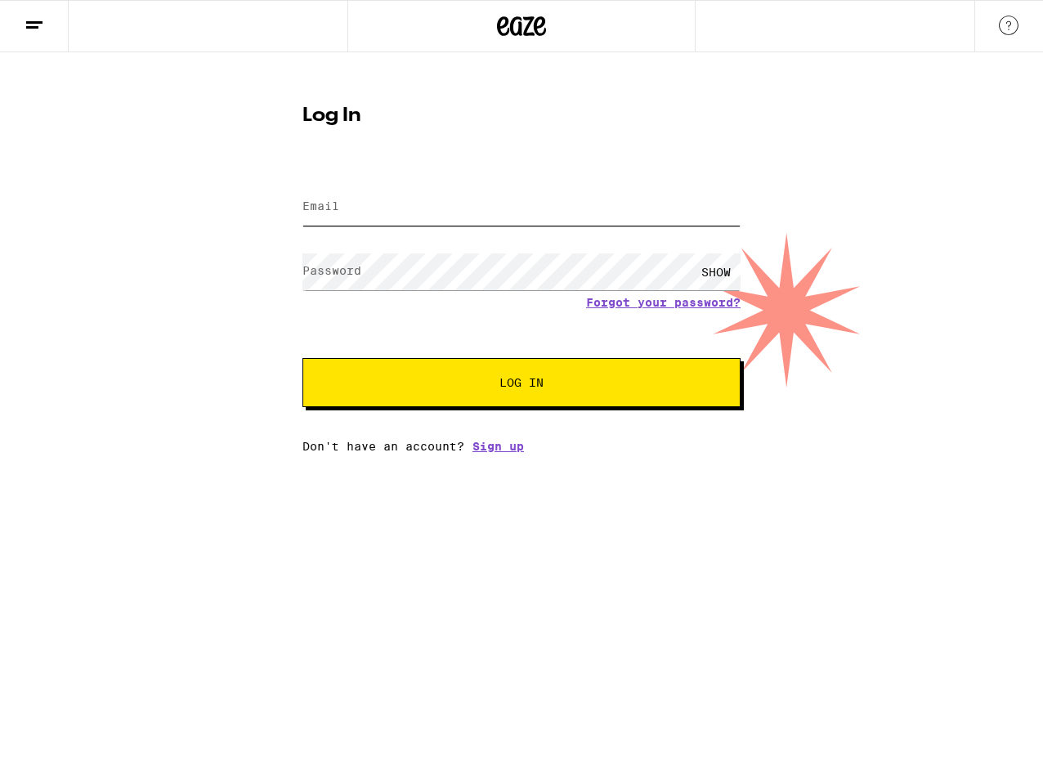
type input "jpschaffer@gmail.com"
click at [521, 384] on button "Log In" at bounding box center [521, 382] width 438 height 49
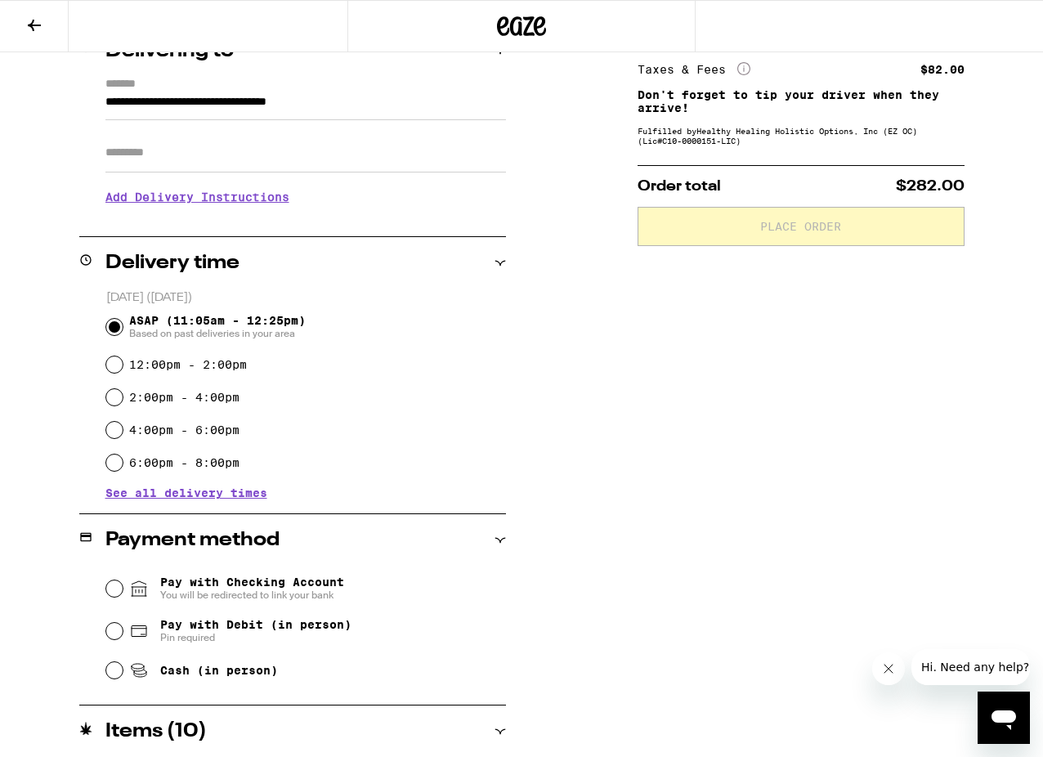
scroll to position [252, 0]
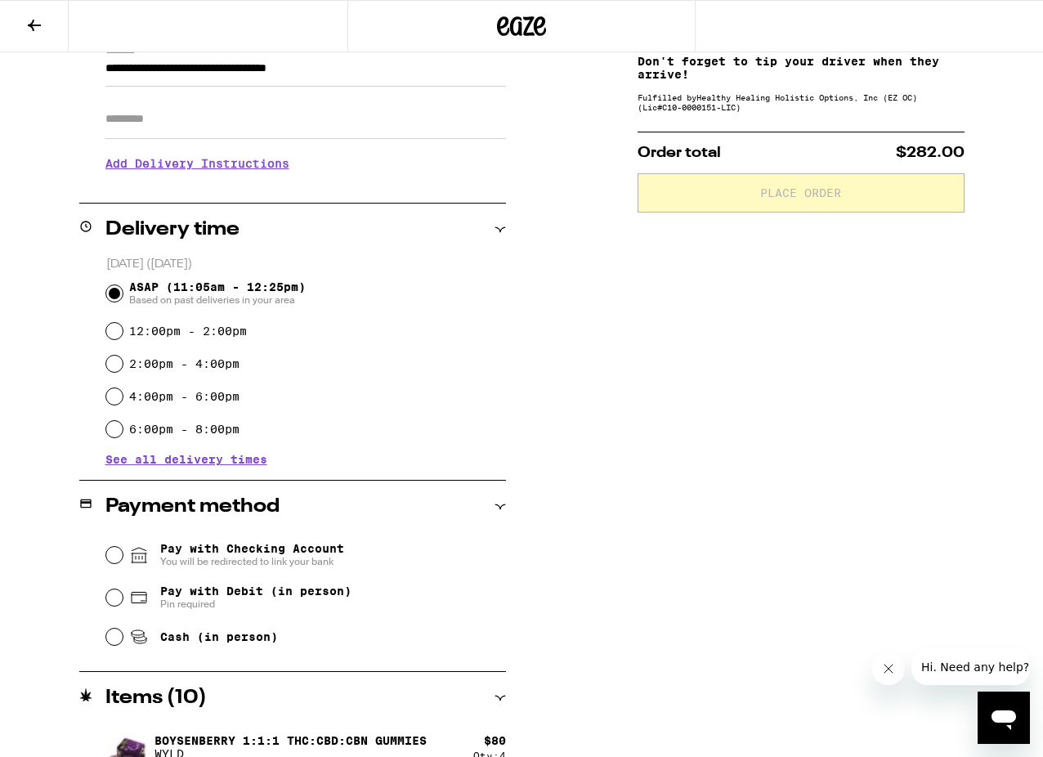
click at [114, 602] on input "Pay with Debit (in person) Pin required" at bounding box center [114, 597] width 16 height 16
radio input "true"
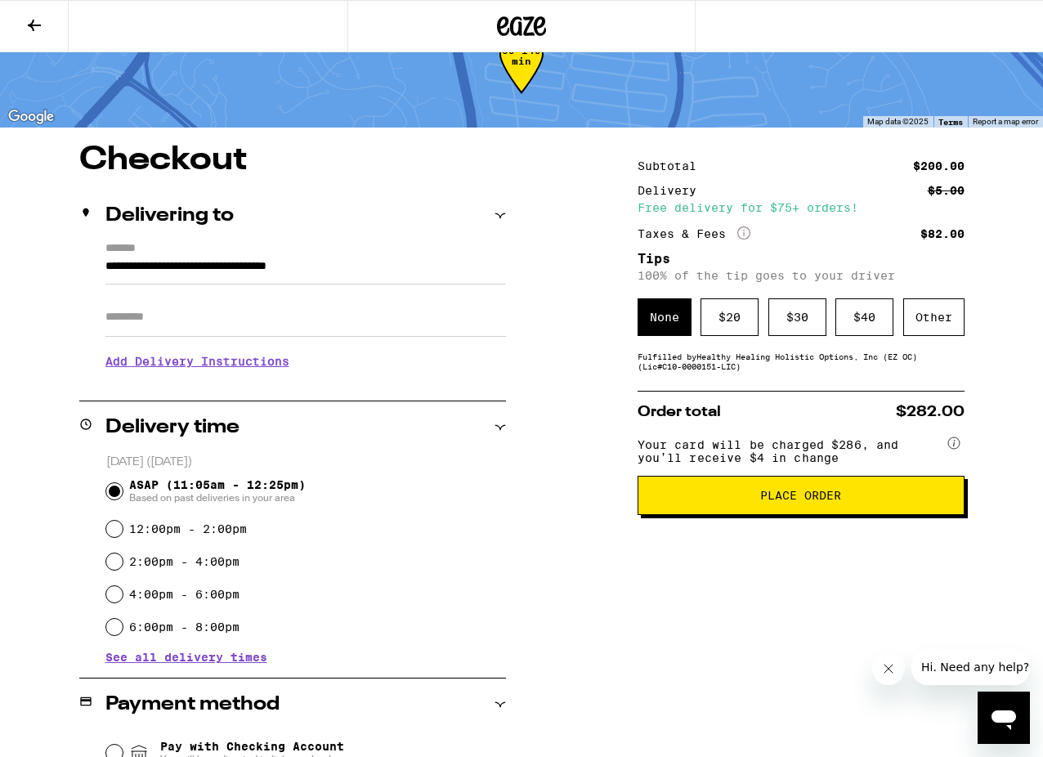
scroll to position [53, 0]
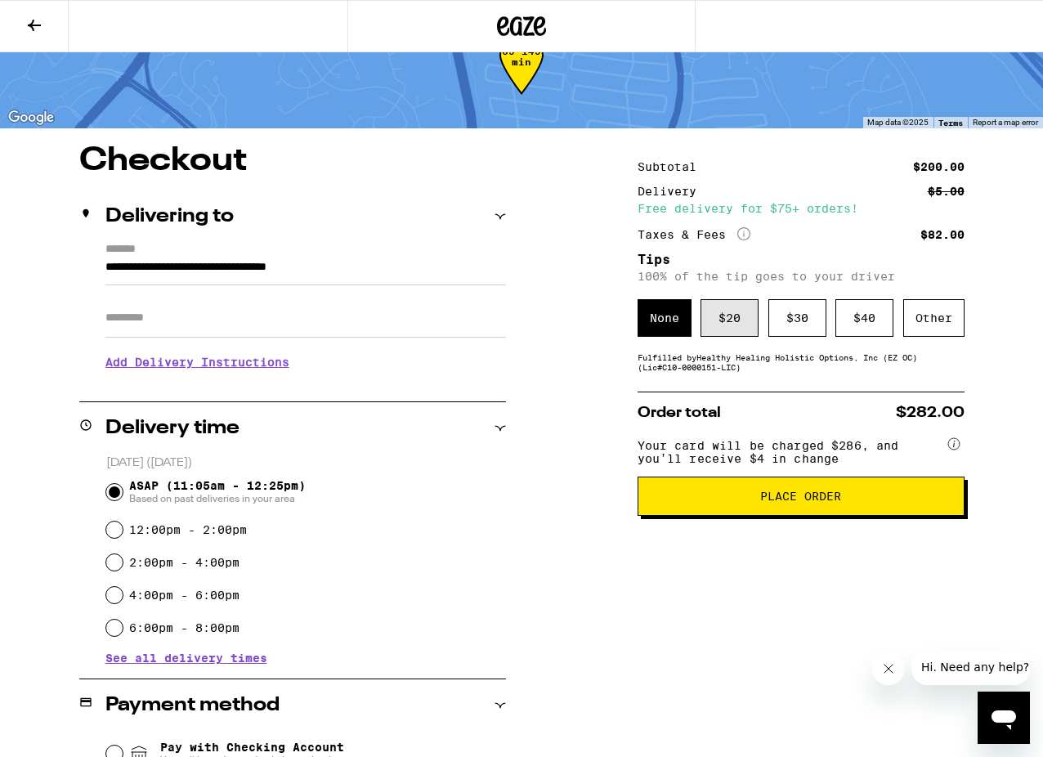
click at [734, 324] on div "$ 20" at bounding box center [729, 318] width 58 height 38
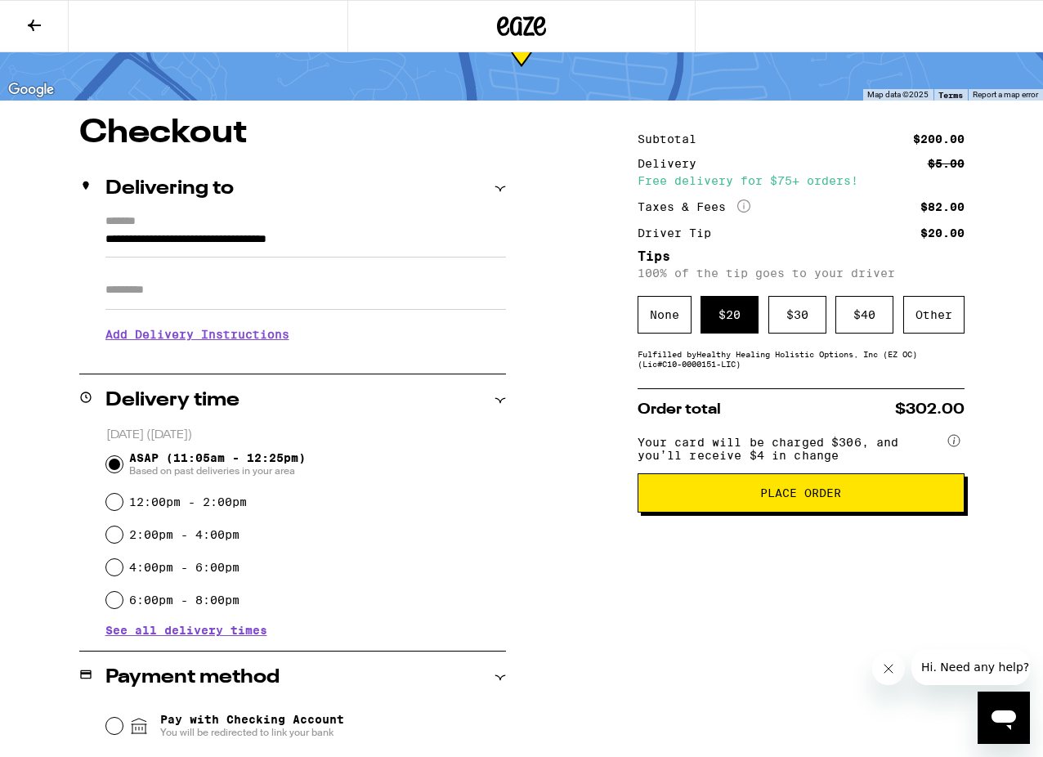
scroll to position [85, 0]
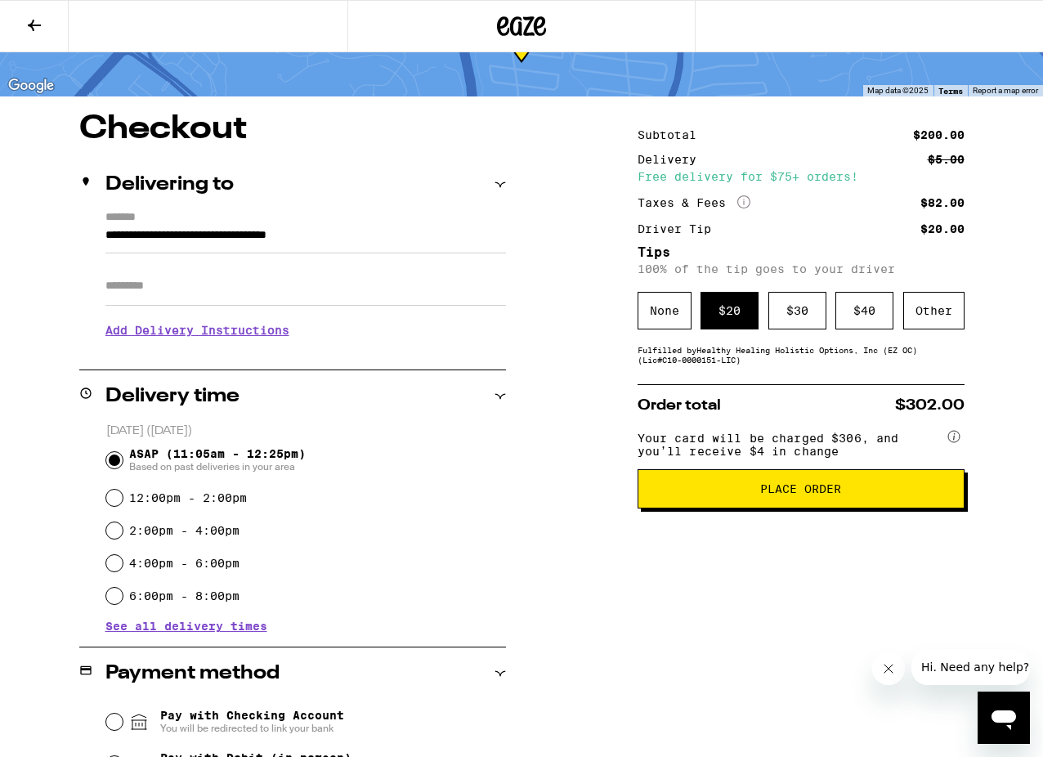
click at [797, 494] on span "Place Order" at bounding box center [800, 488] width 81 height 11
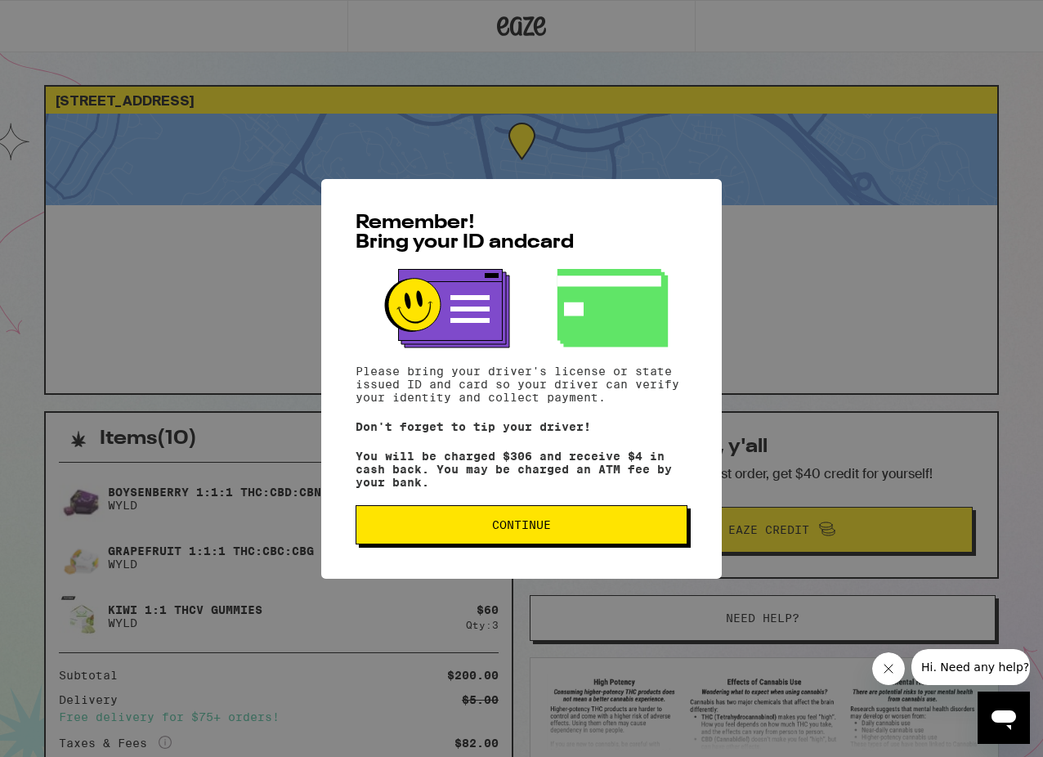
click at [464, 527] on span "Continue" at bounding box center [521, 524] width 304 height 11
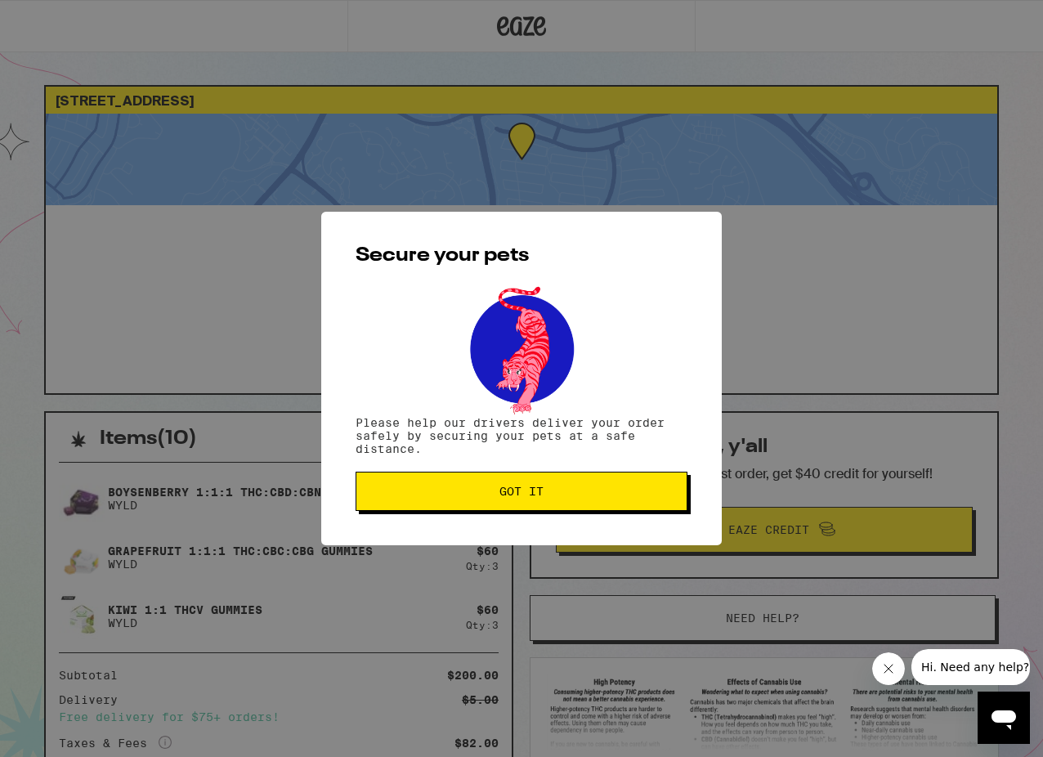
click at [507, 490] on span "Got it" at bounding box center [521, 490] width 44 height 11
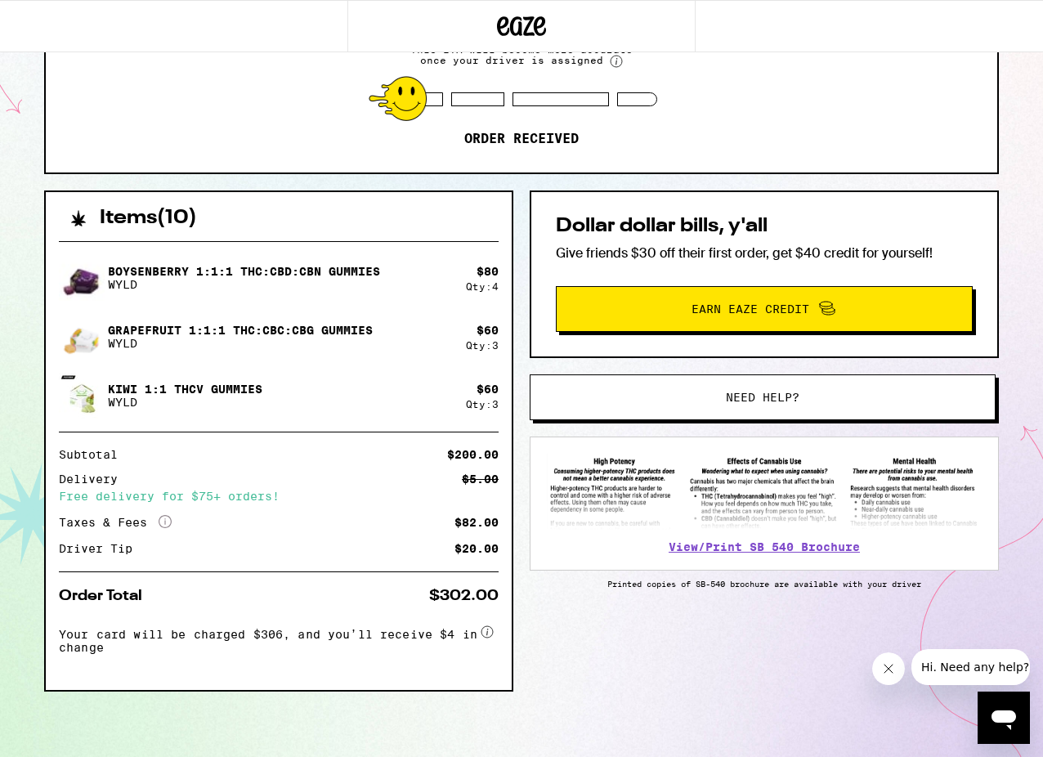
scroll to position [226, 0]
